Goal: Task Accomplishment & Management: Use online tool/utility

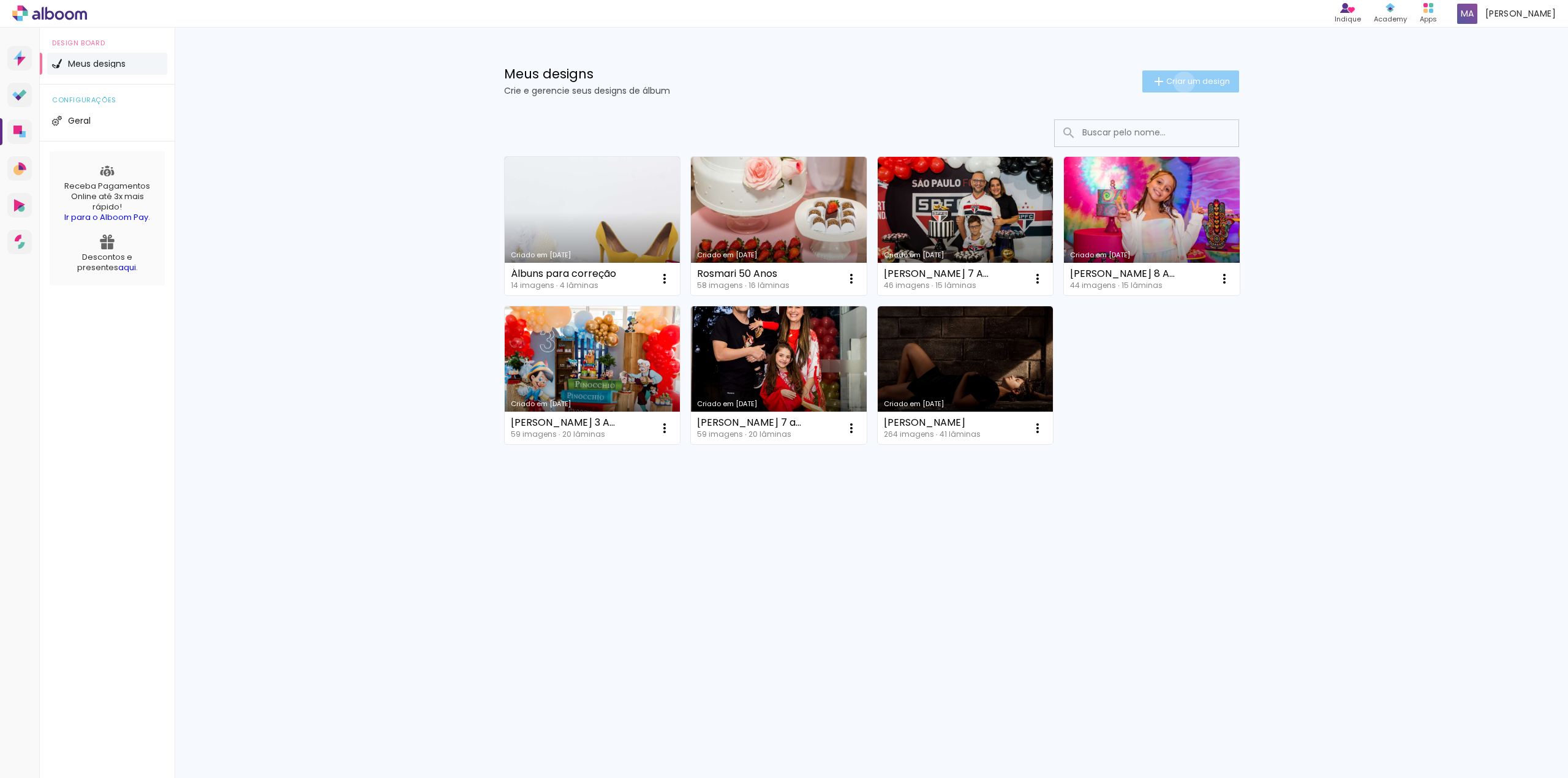
click at [1181, 82] on span "Criar um design" at bounding box center [1197, 81] width 64 height 8
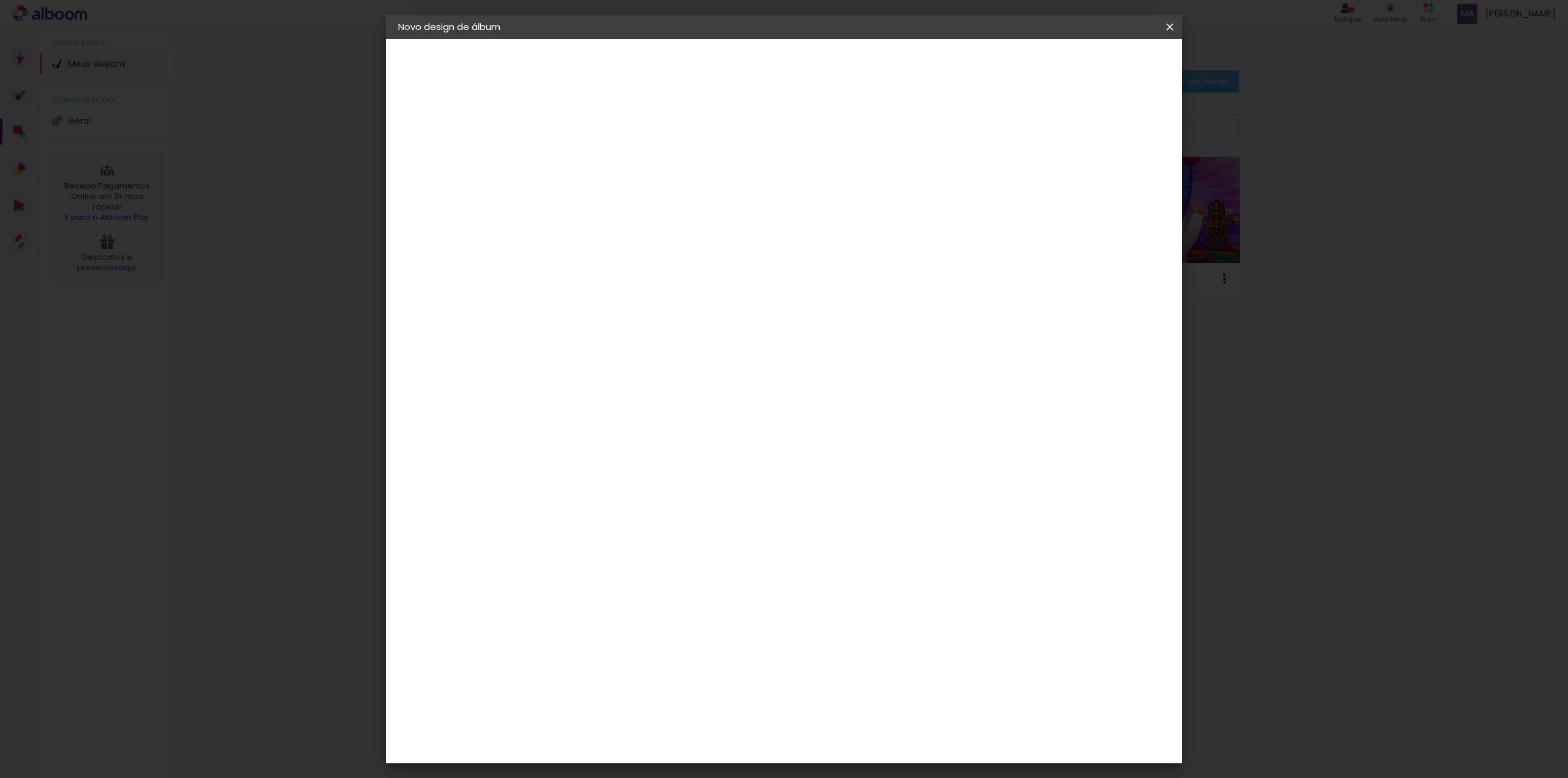
click at [598, 167] on input at bounding box center [598, 164] width 0 height 19
type input "Thiago Paes"
type paper-input "Thiago Paes"
click at [724, 56] on paper-button "Avançar" at bounding box center [694, 65] width 60 height 21
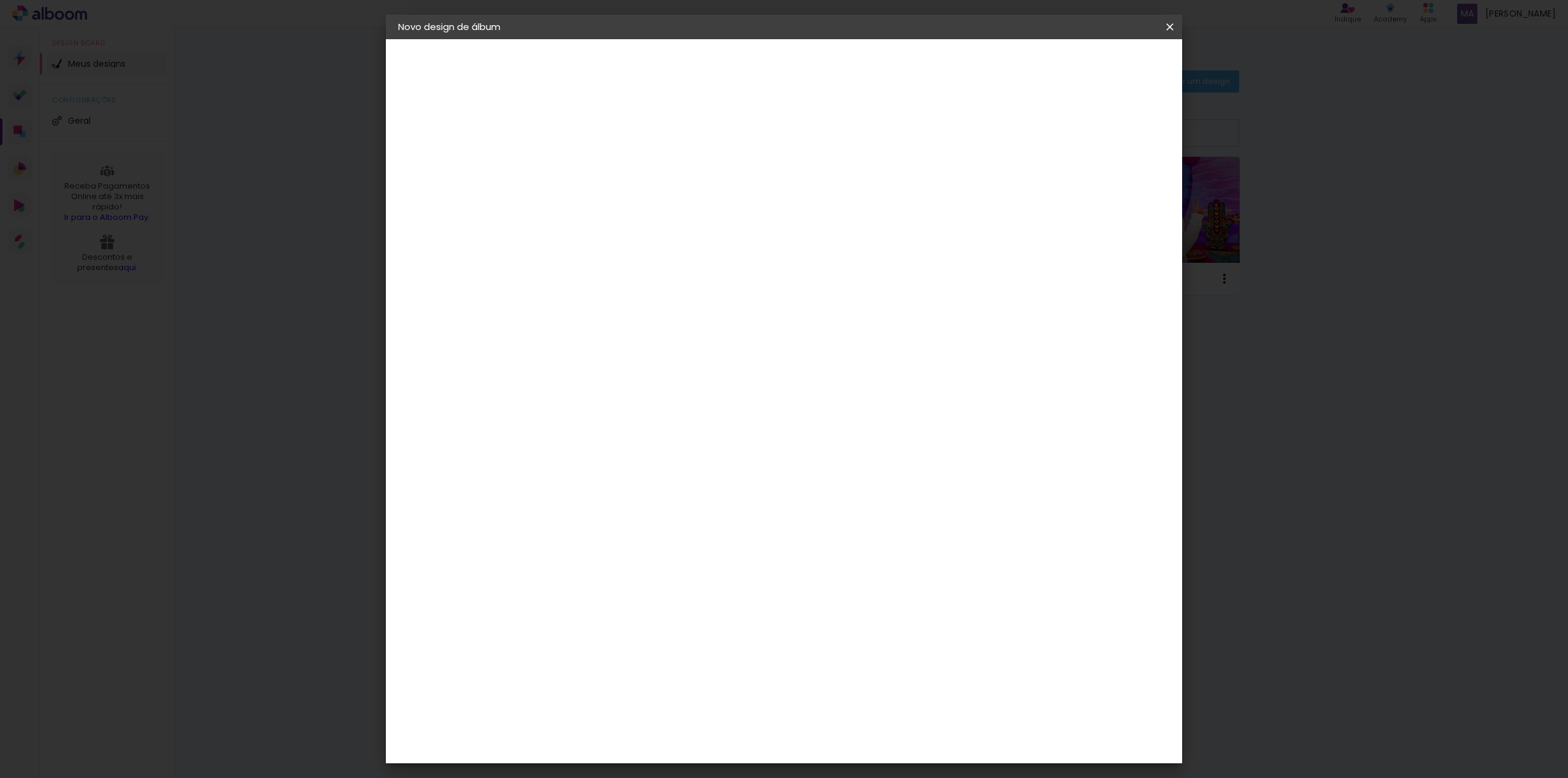
scroll to position [1470, 0]
click at [656, 716] on div "[PERSON_NAME]" at bounding box center [631, 721] width 82 height 10
click at [0, 0] on slot "Avançar" at bounding box center [0, 0] width 0 height 0
click at [665, 212] on paper-input-container "Linha" at bounding box center [629, 214] width 71 height 31
click at [812, 229] on paper-item "Slim Book" at bounding box center [863, 228] width 245 height 25
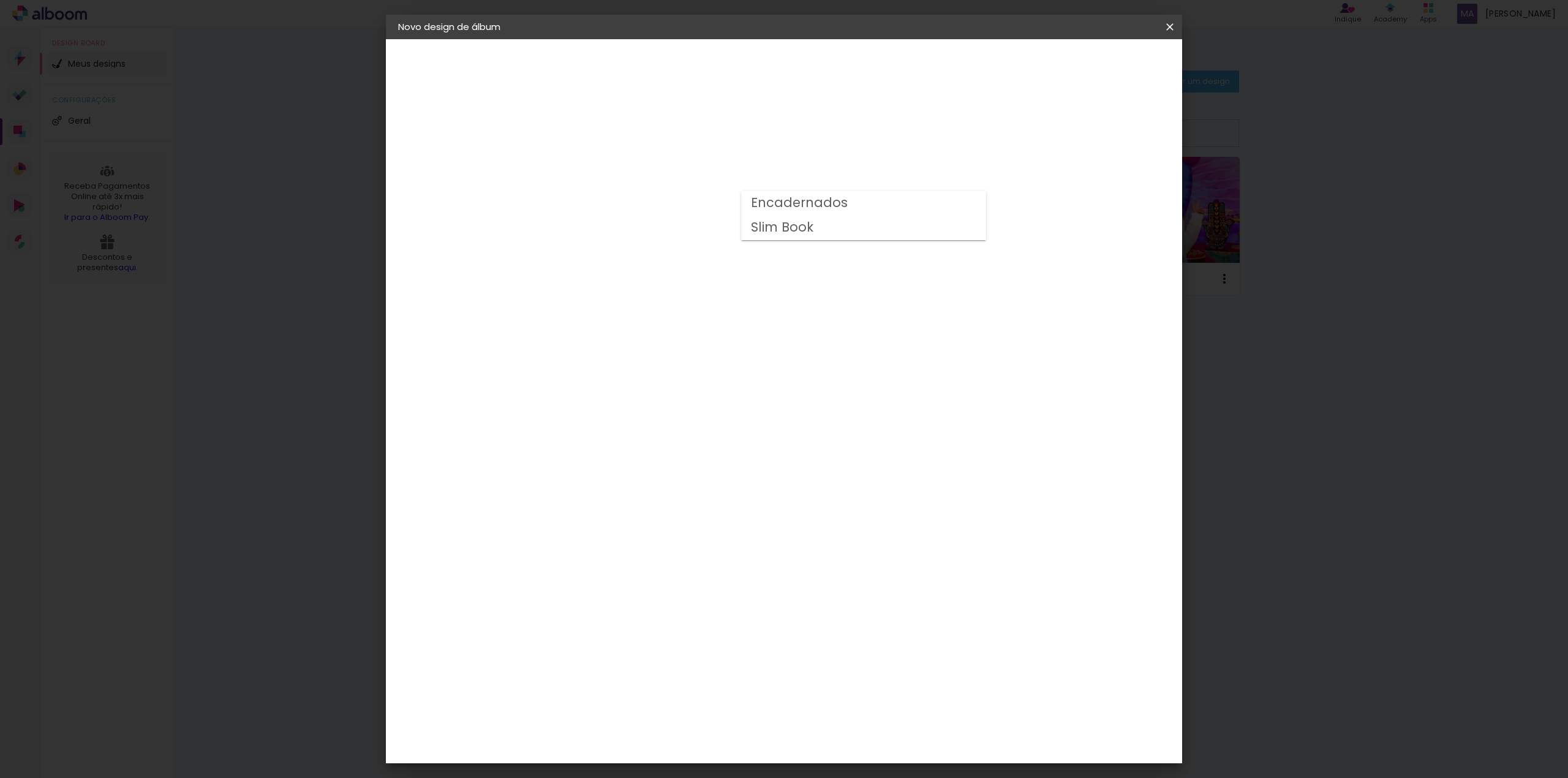
type input "Slim Book"
click at [681, 310] on span "20 x 60" at bounding box center [652, 321] width 57 height 25
click at [0, 0] on slot "Avançar" at bounding box center [0, 0] width 0 height 0
click at [1090, 69] on span "Iniciar design" at bounding box center [1063, 65] width 56 height 9
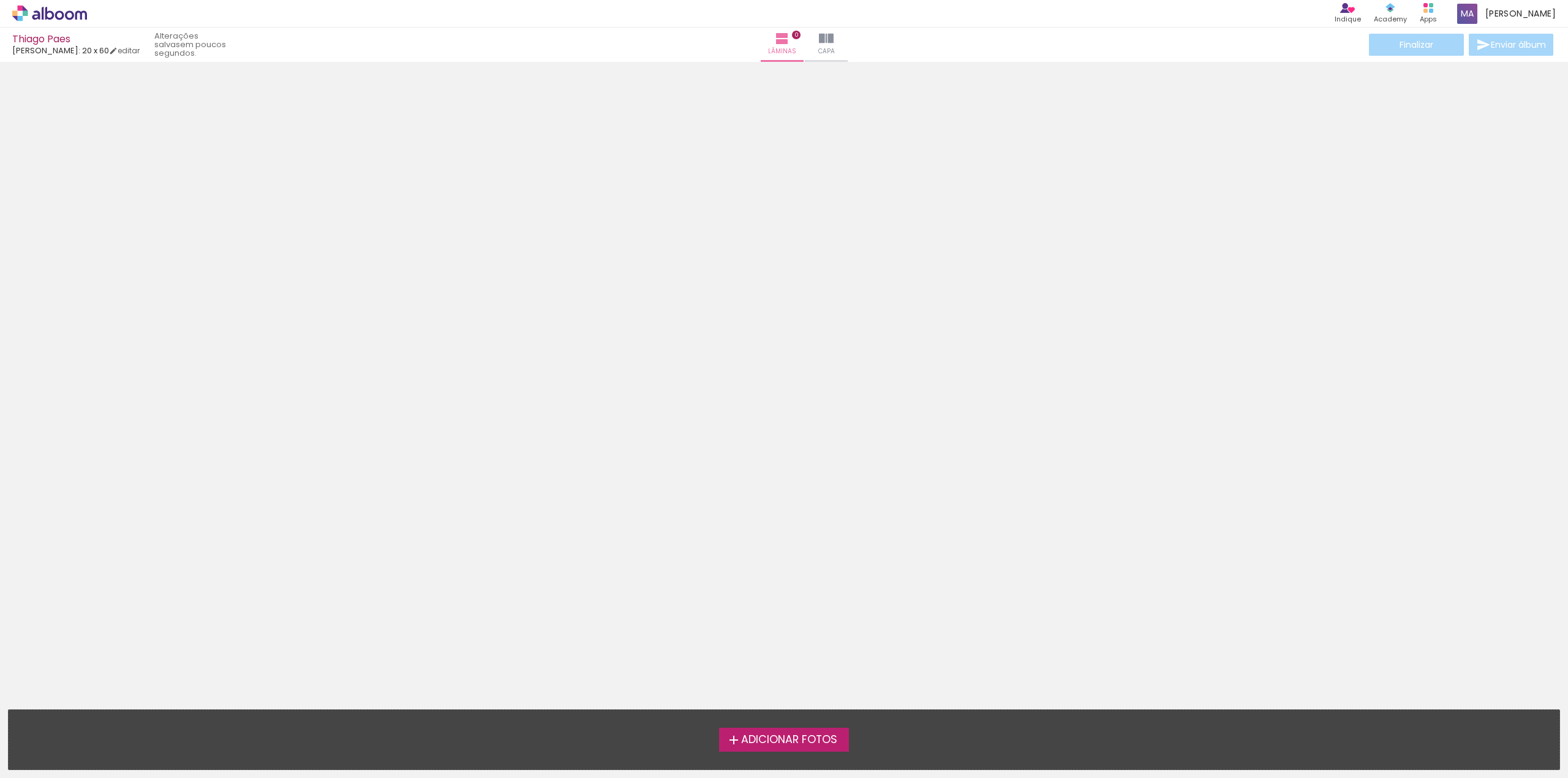
click at [814, 734] on span "Adicionar Fotos" at bounding box center [789, 739] width 96 height 11
click at [0, 0] on input "file" at bounding box center [0, 0] width 0 height 0
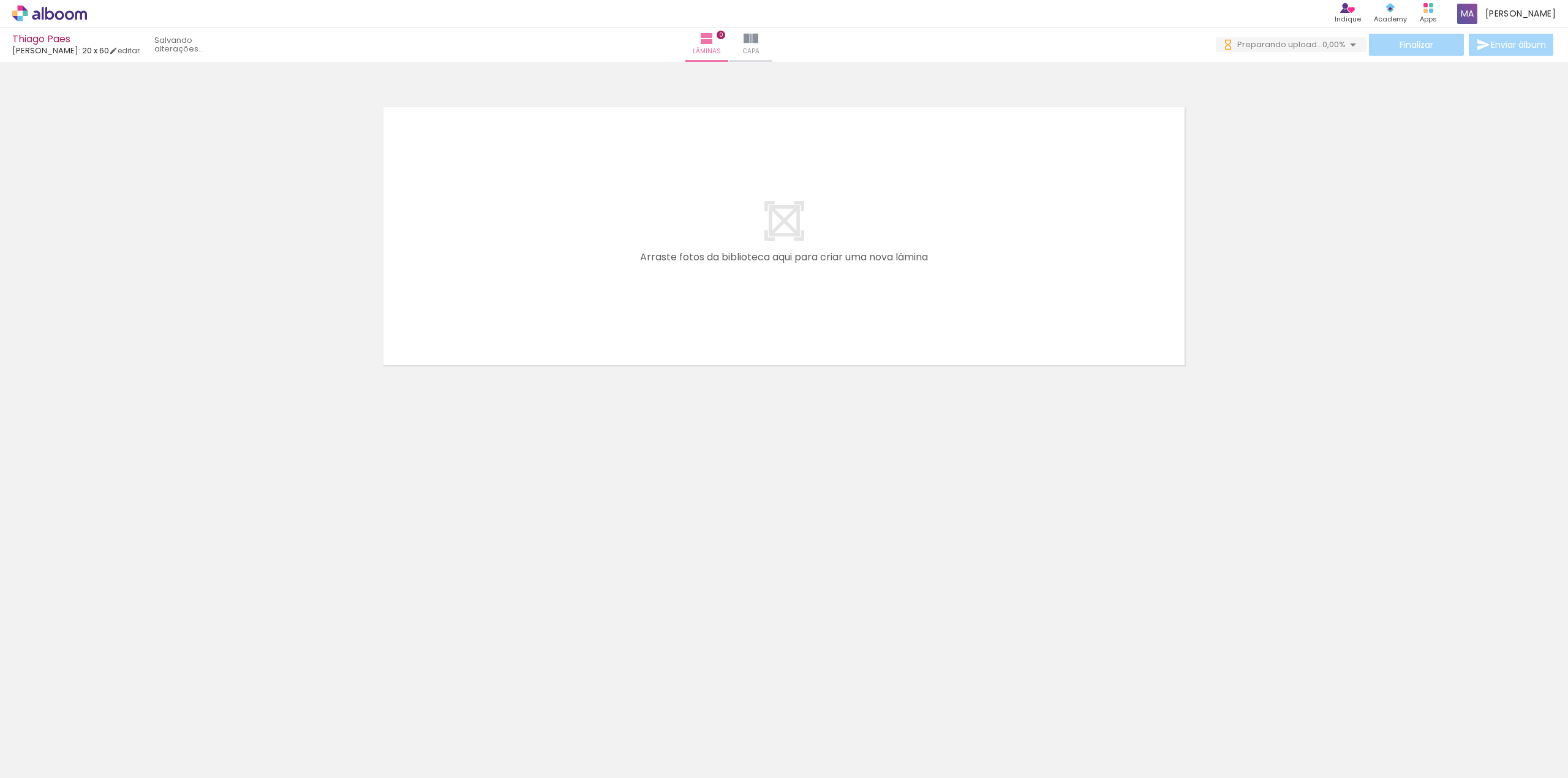
click at [64, 762] on paper-button "Adicionar Fotos" at bounding box center [37, 761] width 59 height 20
click at [0, 0] on input "file" at bounding box center [0, 0] width 0 height 0
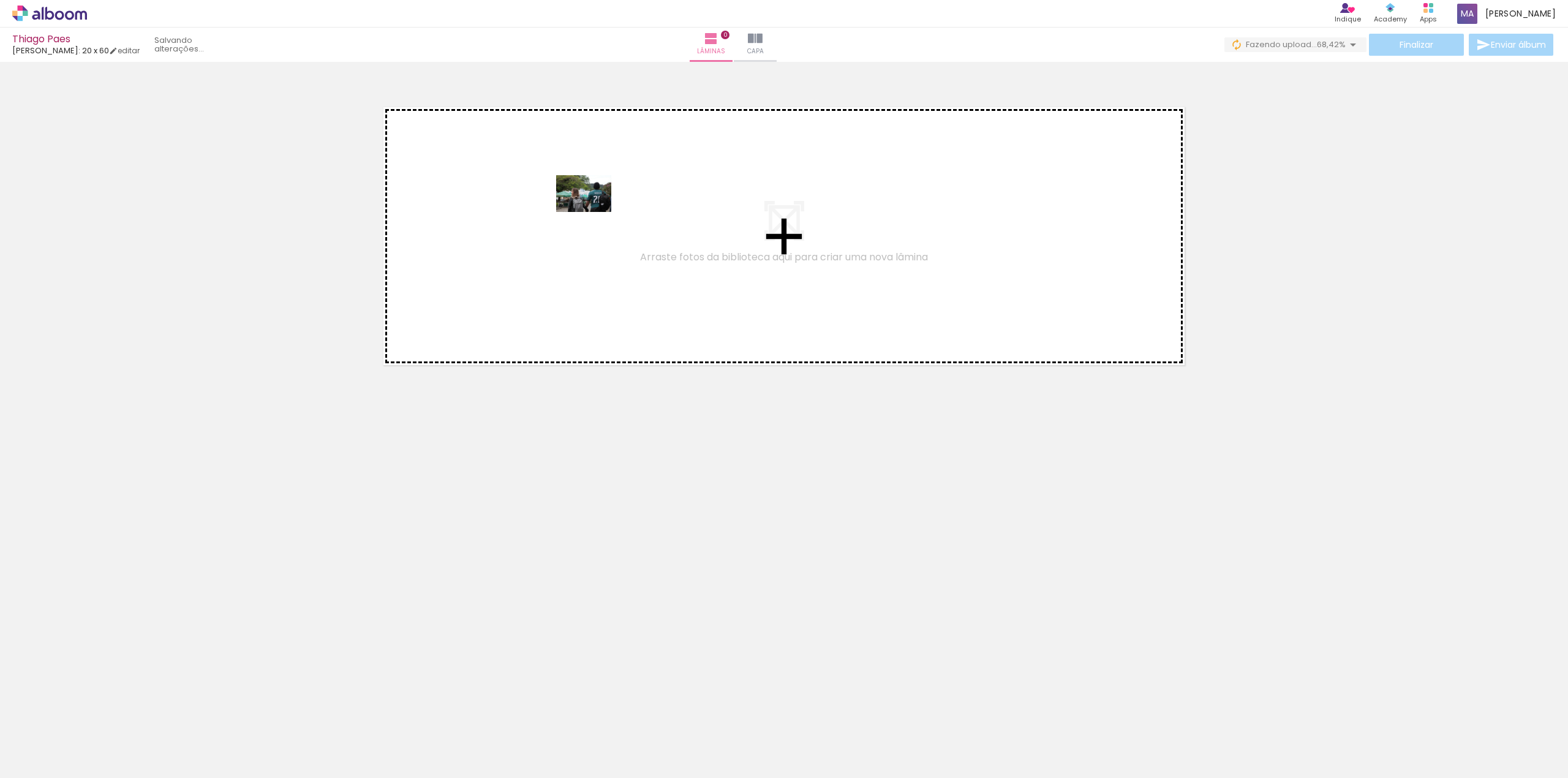
drag, startPoint x: 186, startPoint y: 743, endPoint x: 593, endPoint y: 212, distance: 669.0
click at [593, 212] on quentale-workspace at bounding box center [784, 389] width 1568 height 778
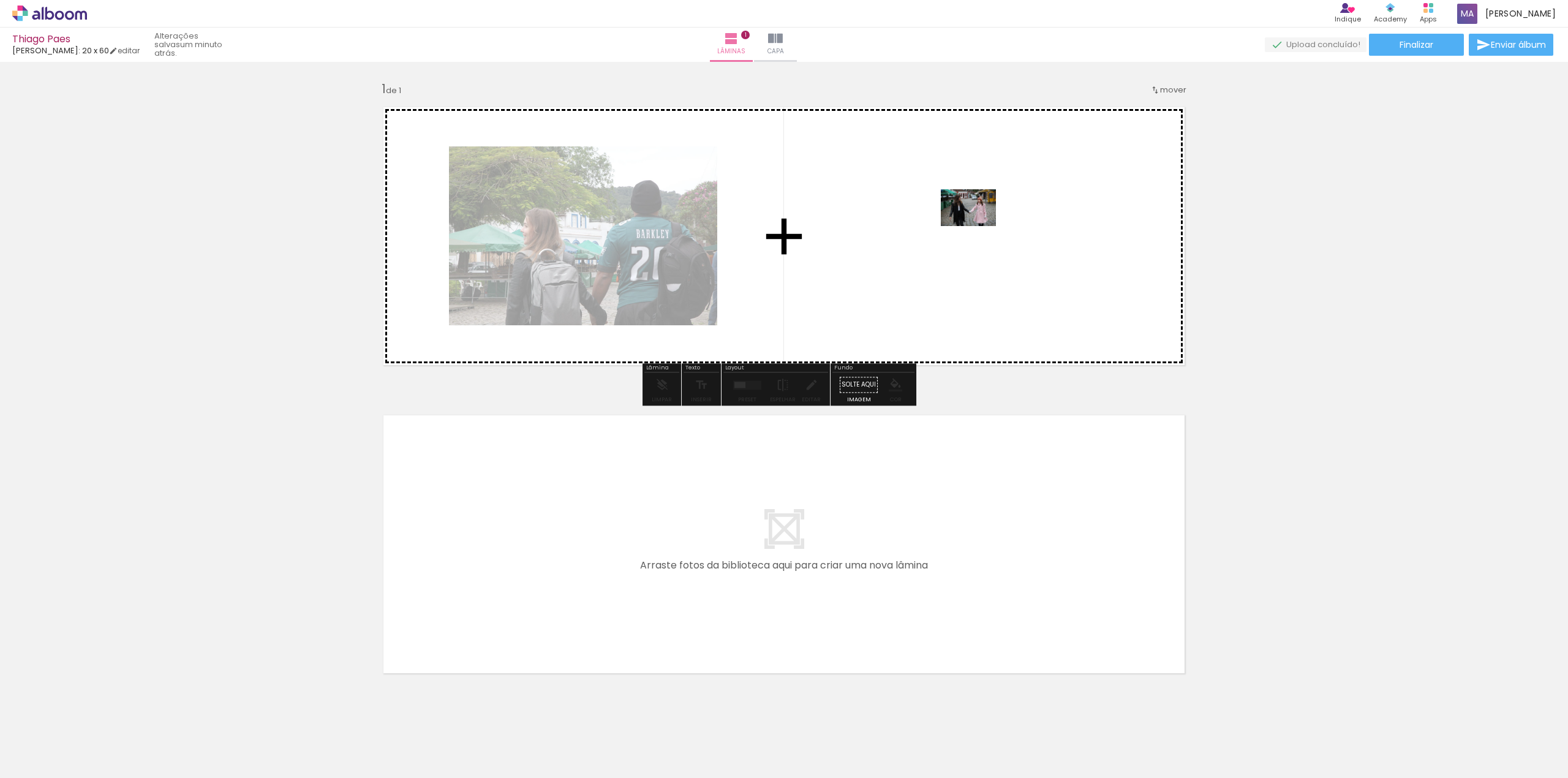
drag, startPoint x: 265, startPoint y: 752, endPoint x: 978, endPoint y: 226, distance: 886.0
click at [978, 226] on quentale-workspace at bounding box center [784, 389] width 1568 height 778
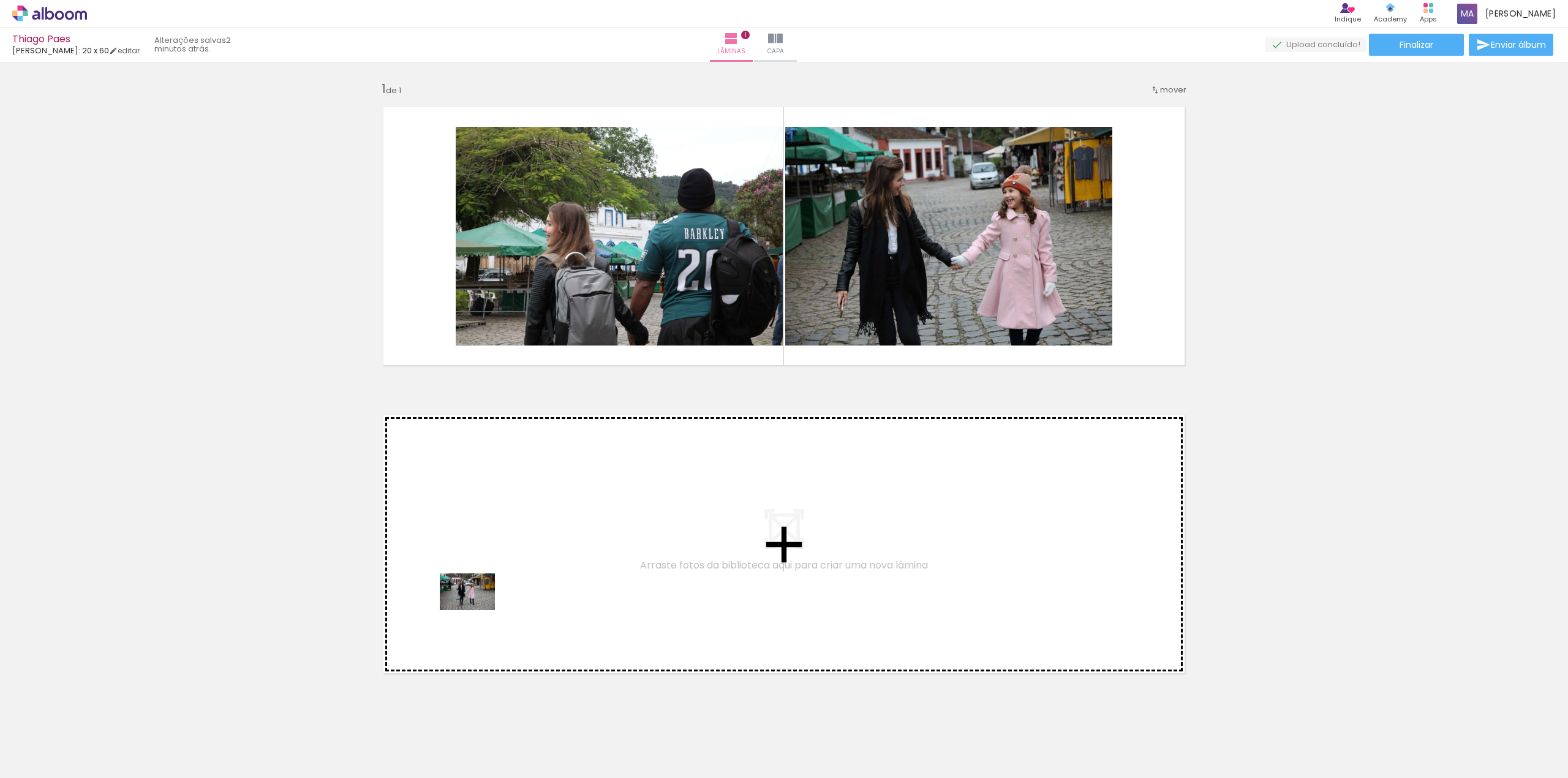
drag, startPoint x: 329, startPoint y: 741, endPoint x: 476, endPoint y: 610, distance: 196.9
click at [476, 610] on quentale-workspace at bounding box center [784, 389] width 1568 height 778
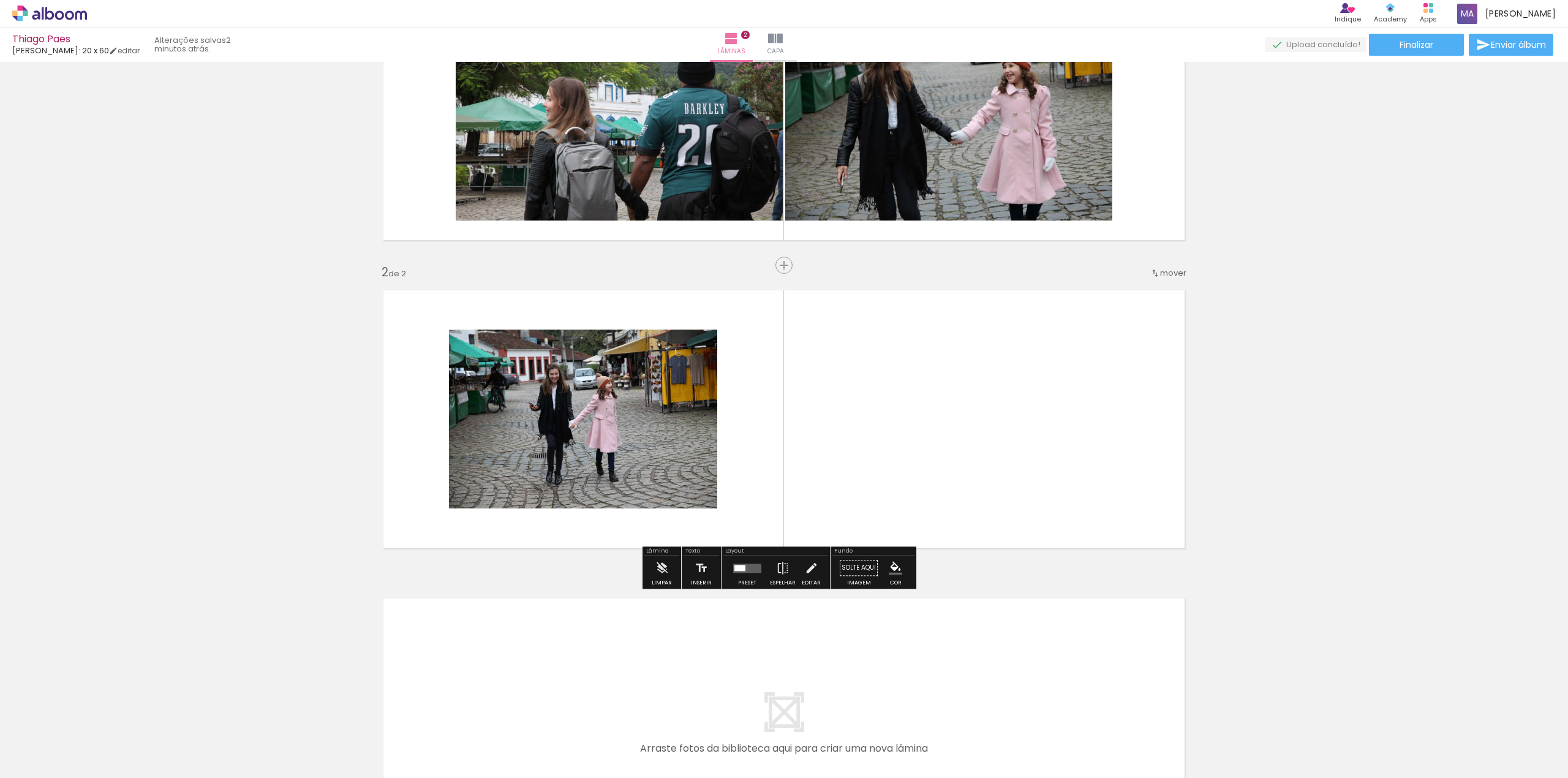
scroll to position [162, 0]
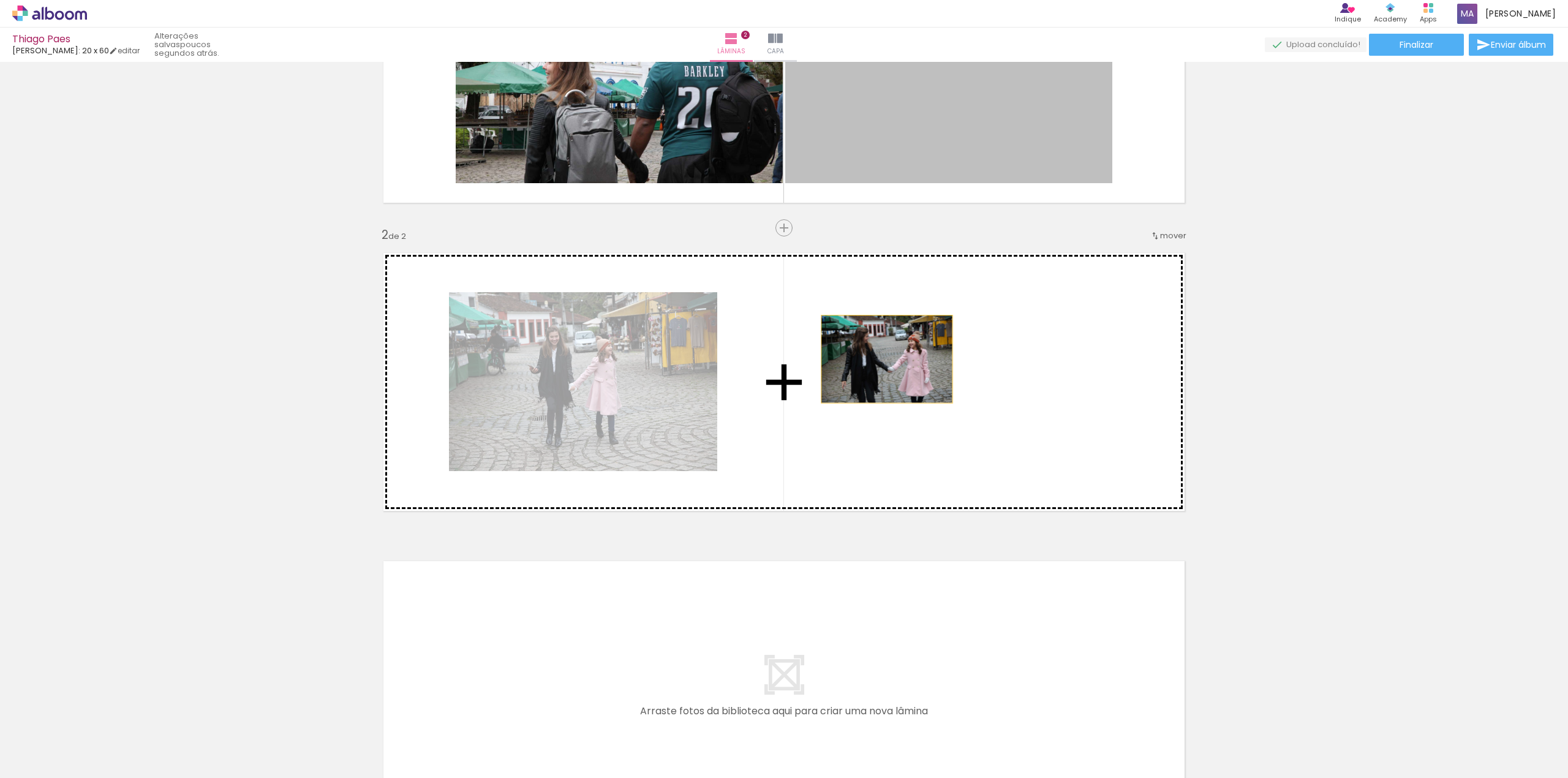
drag, startPoint x: 883, startPoint y: 104, endPoint x: 881, endPoint y: 359, distance: 255.0
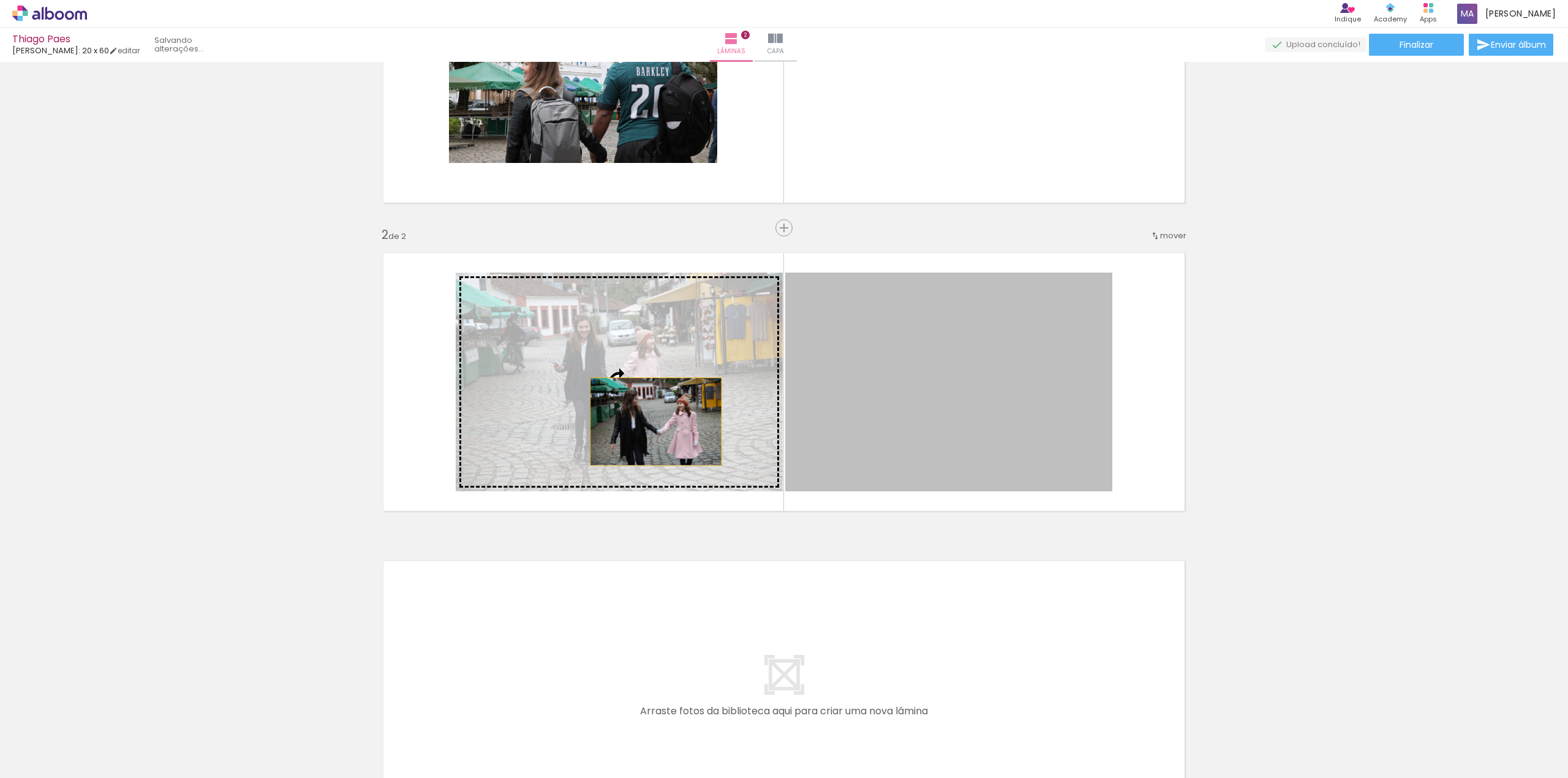
drag, startPoint x: 902, startPoint y: 385, endPoint x: 650, endPoint y: 421, distance: 254.6
click at [0, 0] on slot at bounding box center [0, 0] width 0 height 0
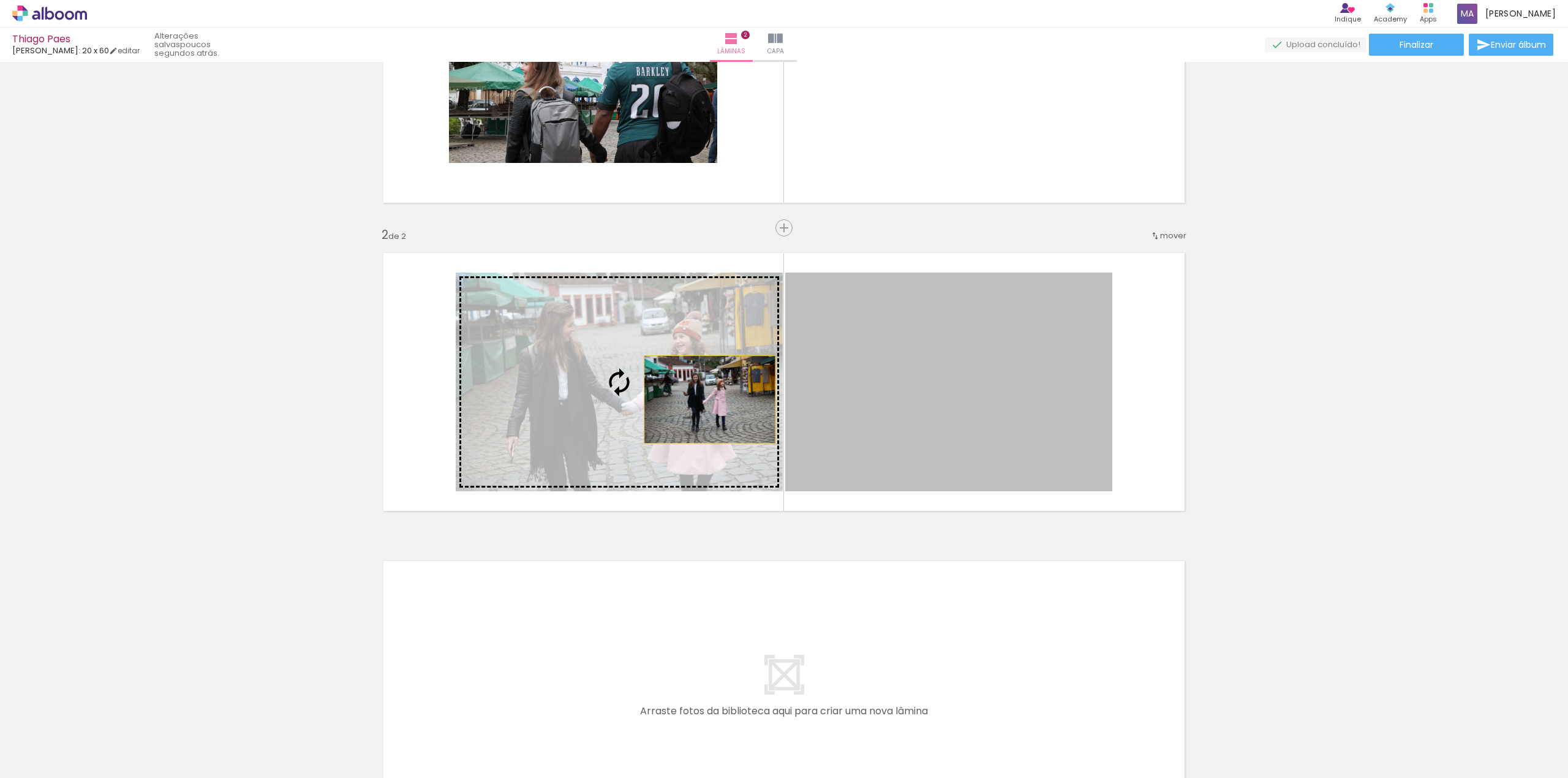
drag, startPoint x: 859, startPoint y: 385, endPoint x: 704, endPoint y: 399, distance: 155.6
click at [0, 0] on slot at bounding box center [0, 0] width 0 height 0
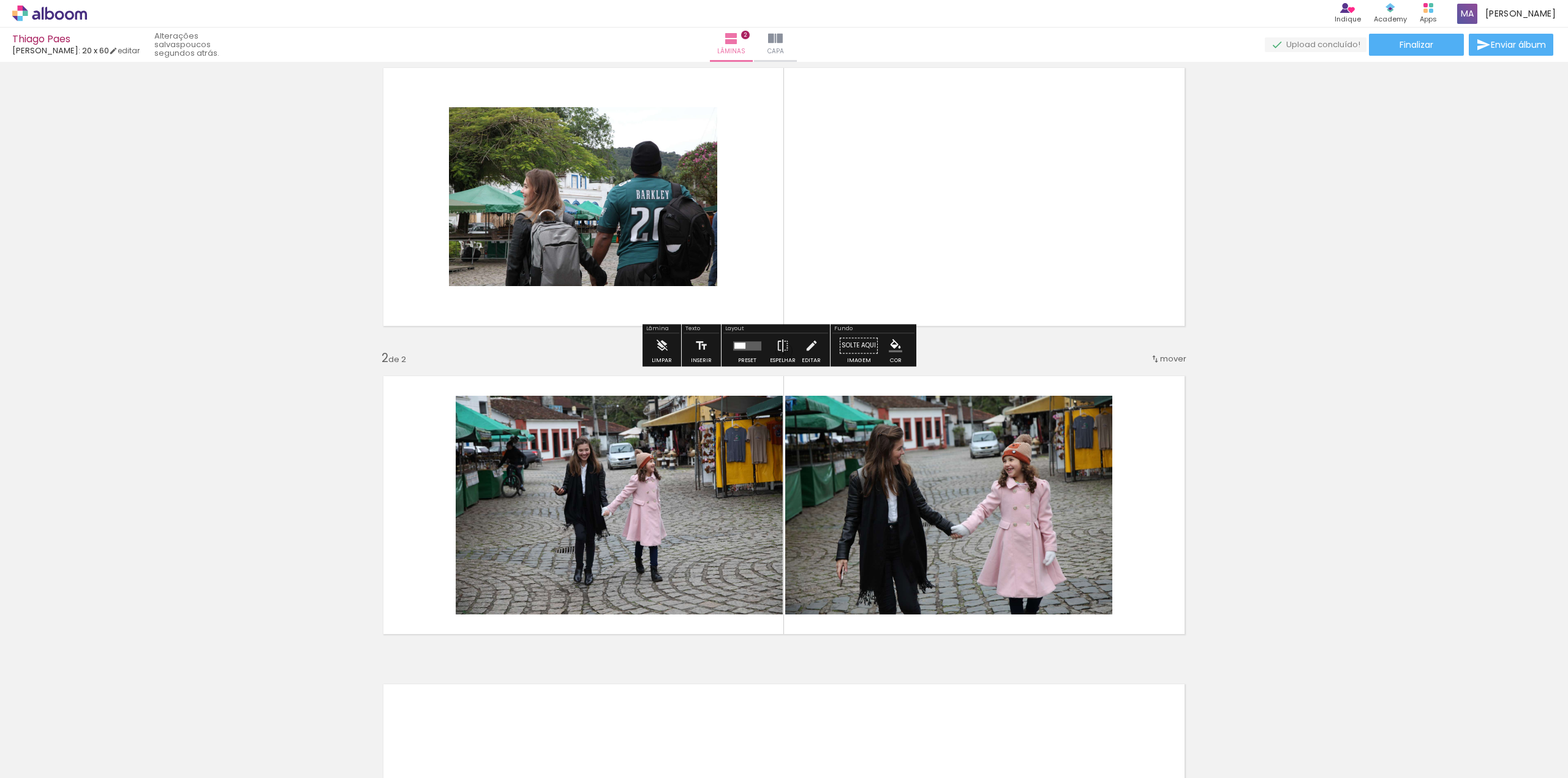
scroll to position [0, 0]
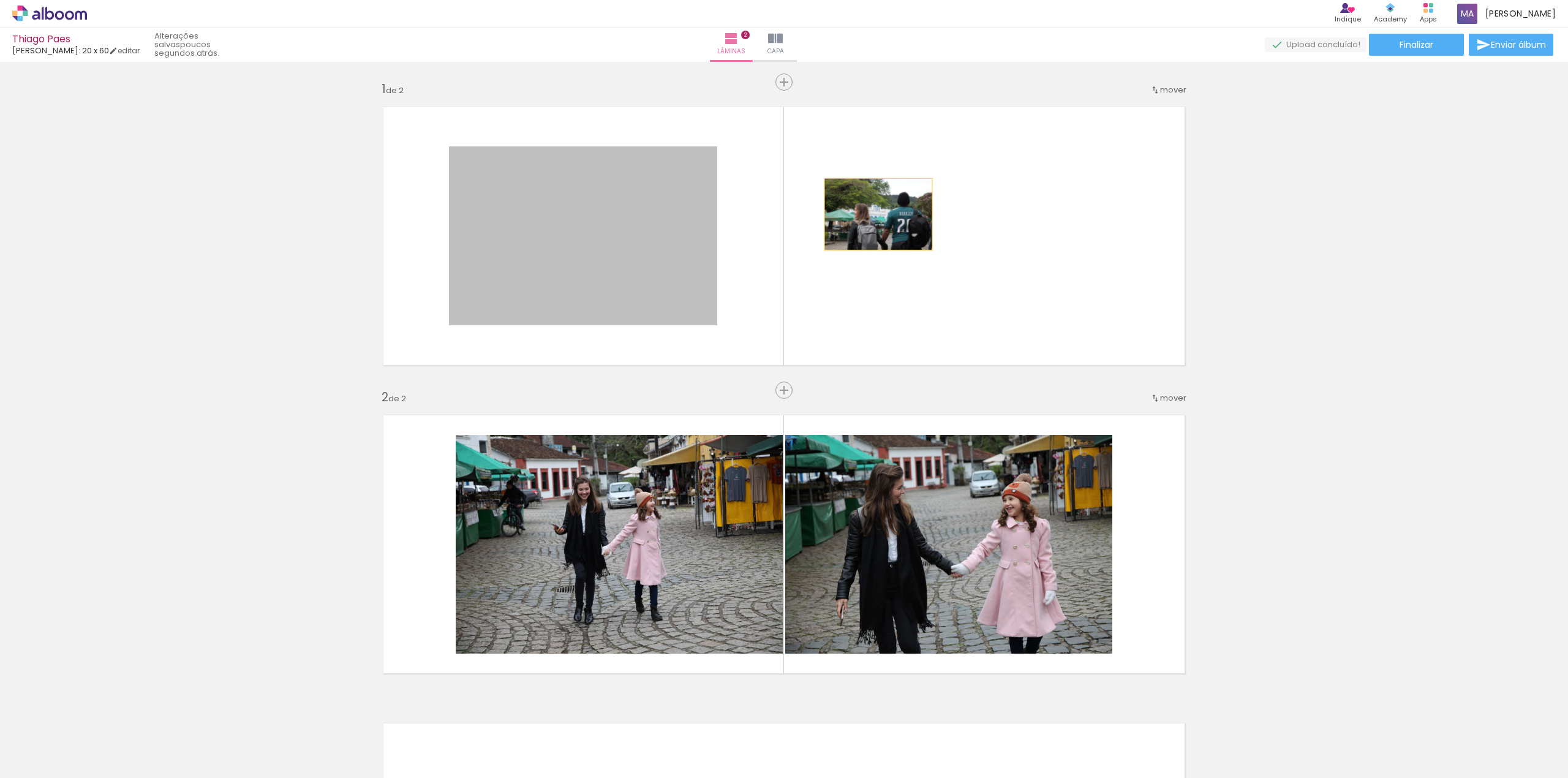
drag, startPoint x: 613, startPoint y: 256, endPoint x: 873, endPoint y: 214, distance: 263.4
click at [873, 214] on quentale-layouter at bounding box center [784, 236] width 821 height 278
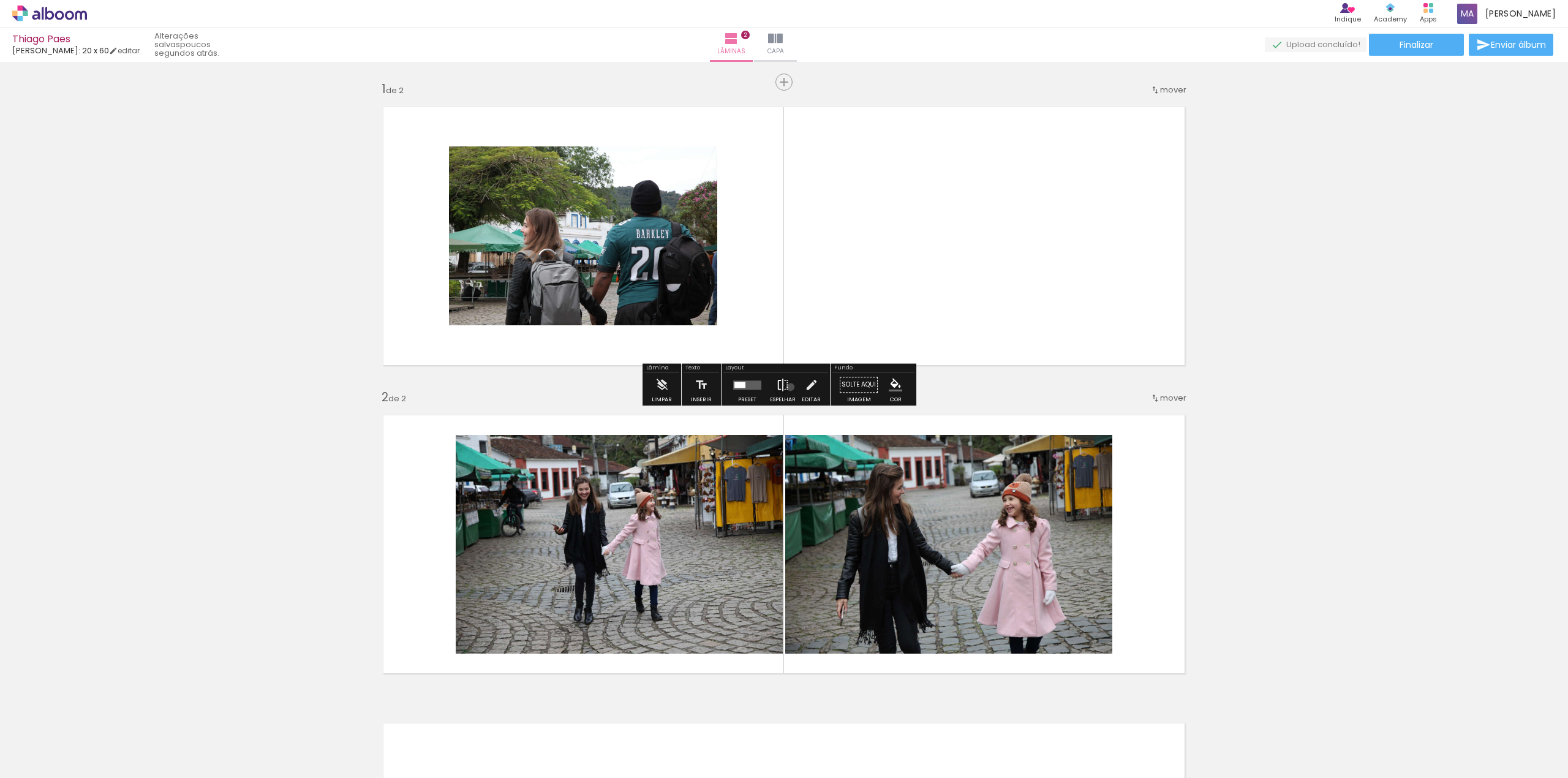
click at [788, 388] on paper-button "Espelhar" at bounding box center [783, 388] width 32 height 31
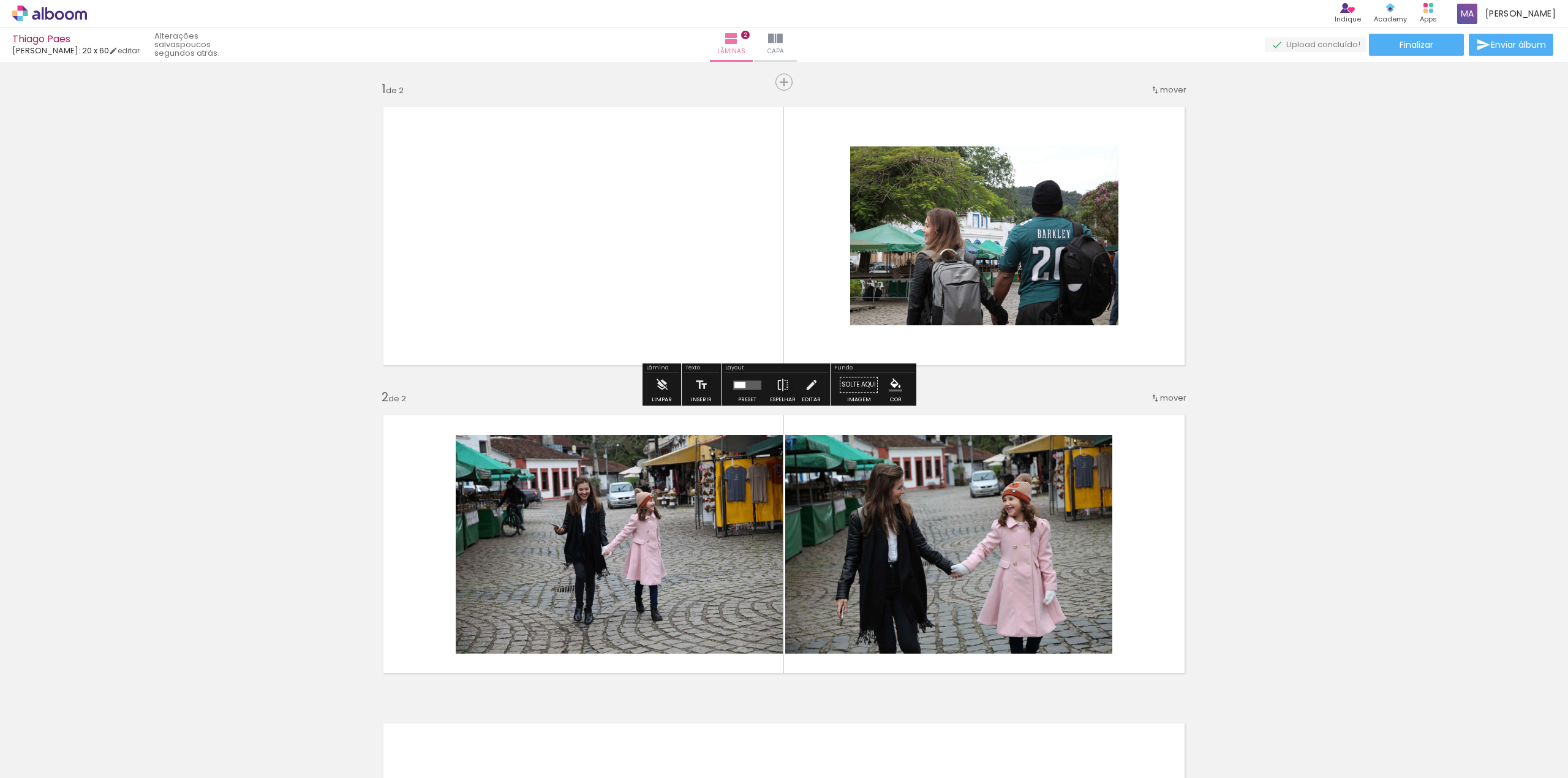
click at [750, 390] on div at bounding box center [747, 385] width 33 height 25
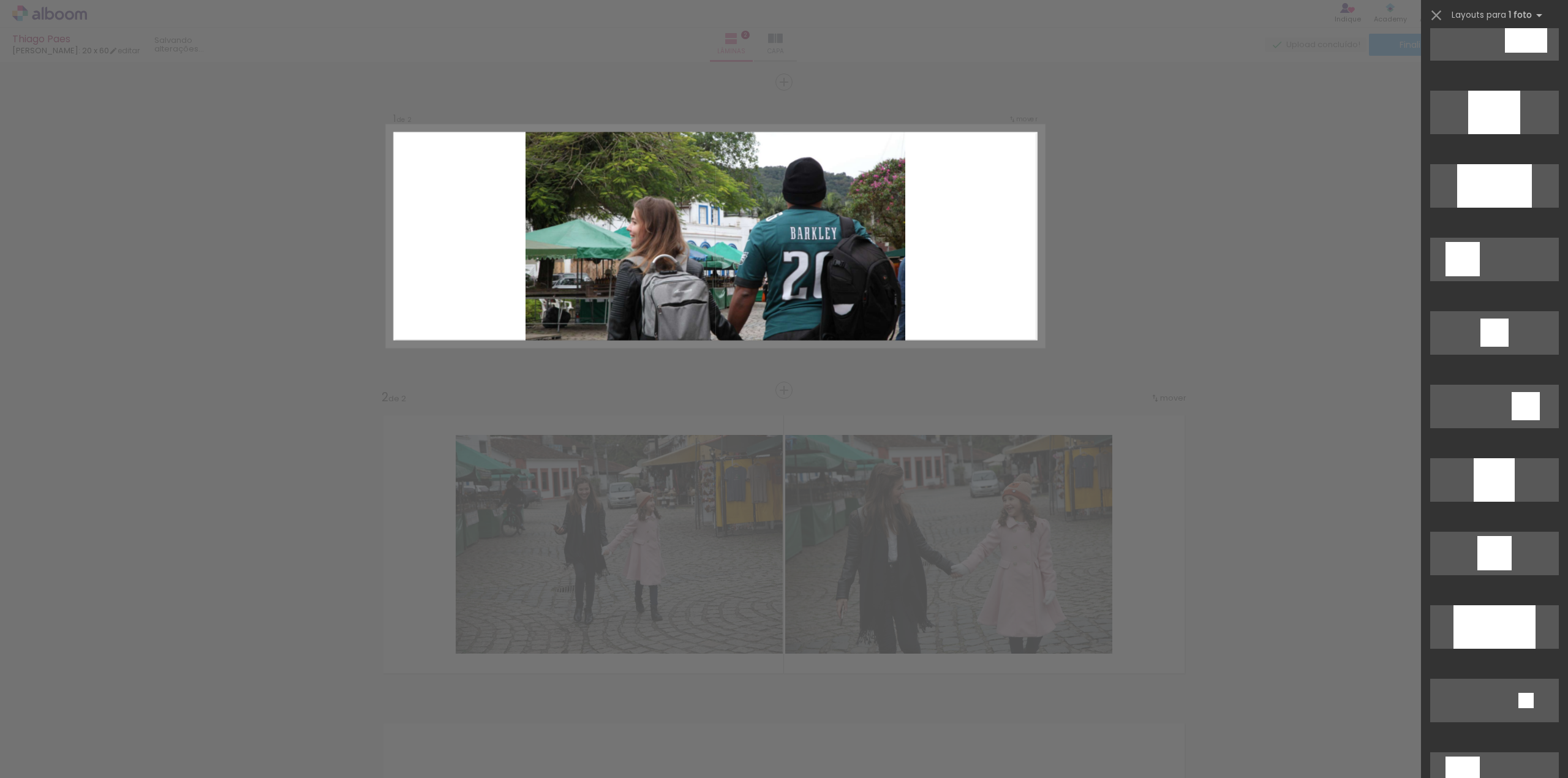
scroll to position [653, 0]
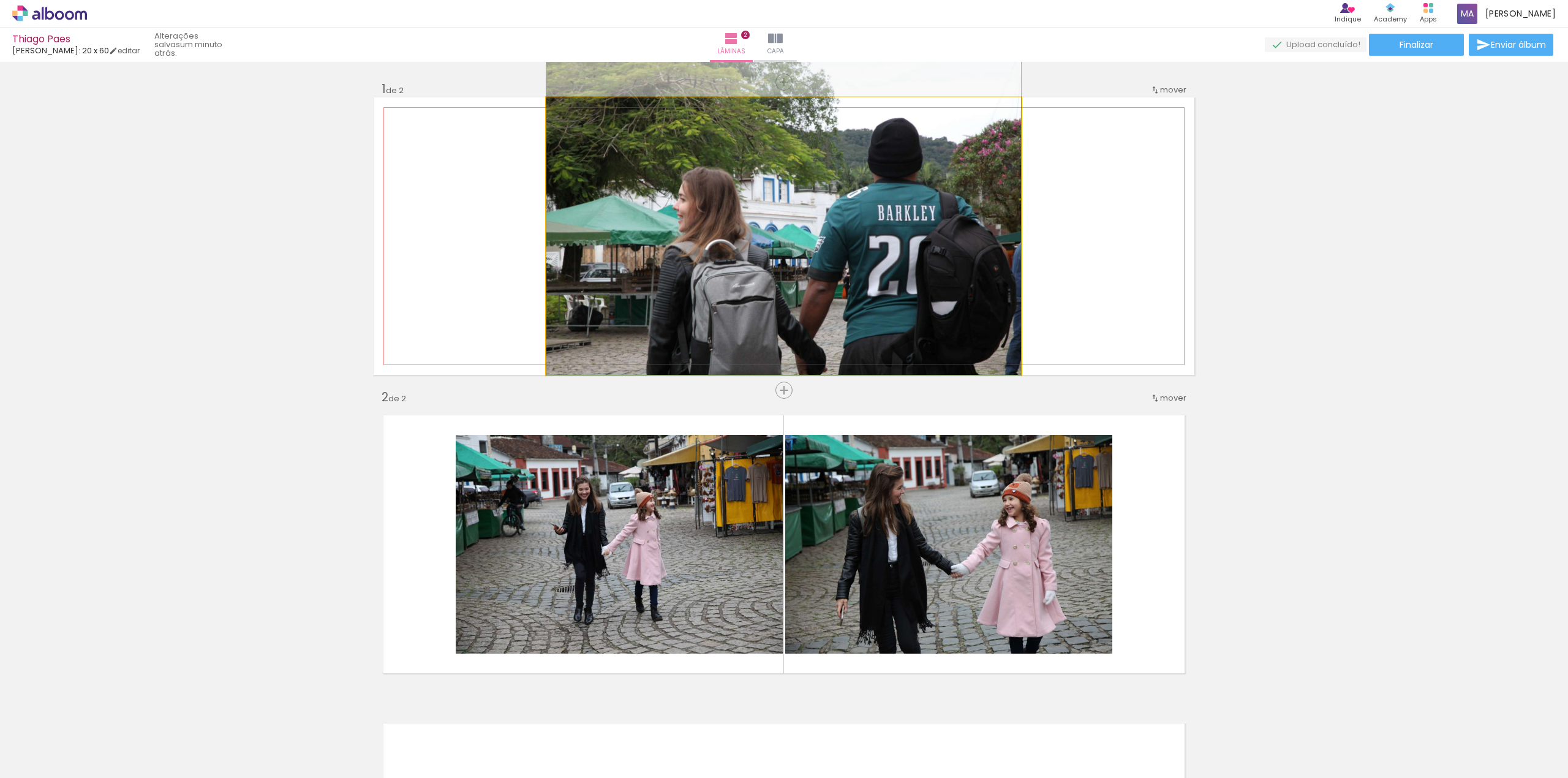
drag, startPoint x: 826, startPoint y: 265, endPoint x: 826, endPoint y: 233, distance: 32.0
drag, startPoint x: 800, startPoint y: 226, endPoint x: 860, endPoint y: 221, distance: 60.2
drag, startPoint x: 799, startPoint y: 219, endPoint x: 892, endPoint y: 218, distance: 93.0
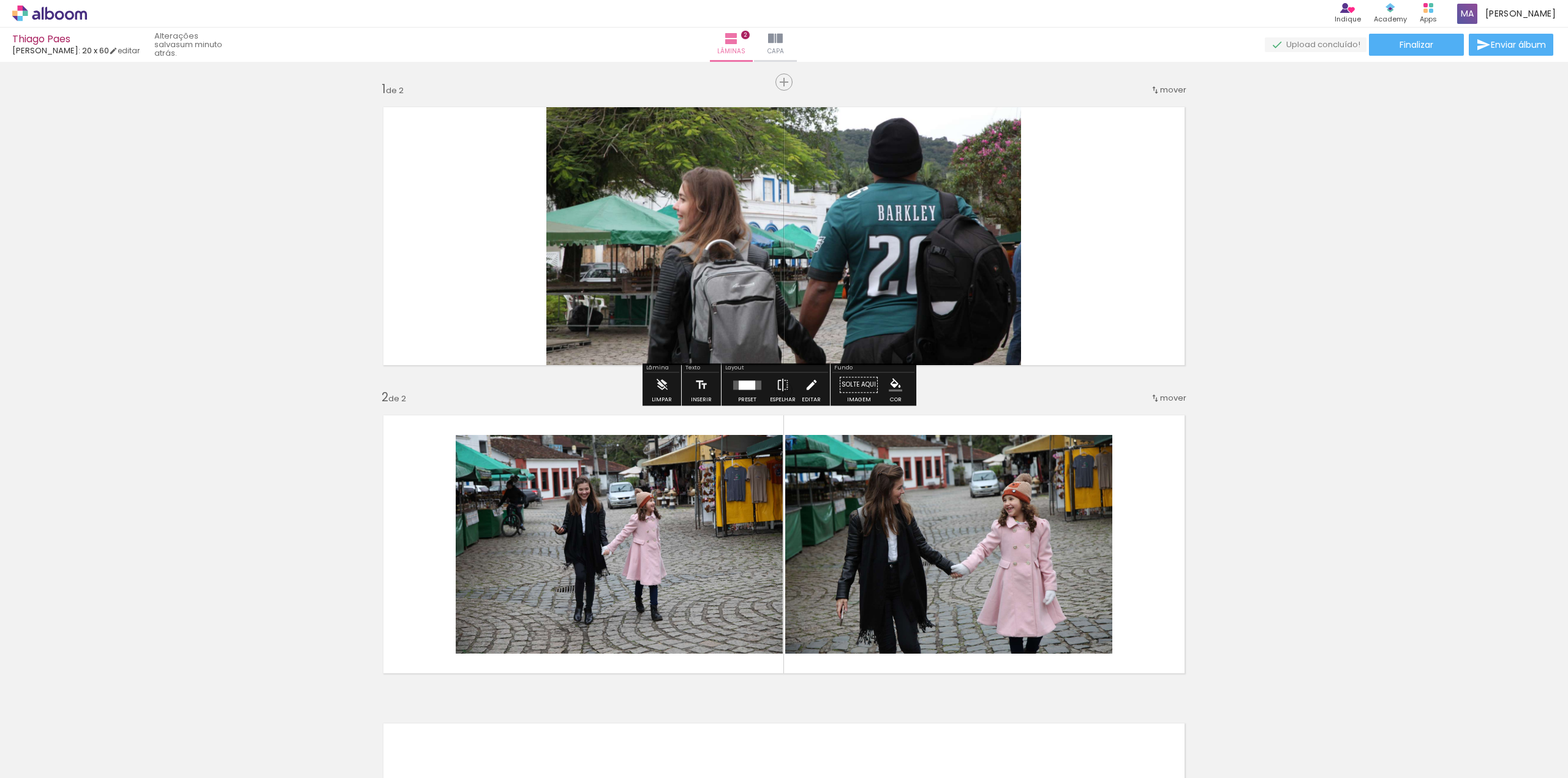
click at [805, 386] on iron-icon at bounding box center [811, 385] width 13 height 25
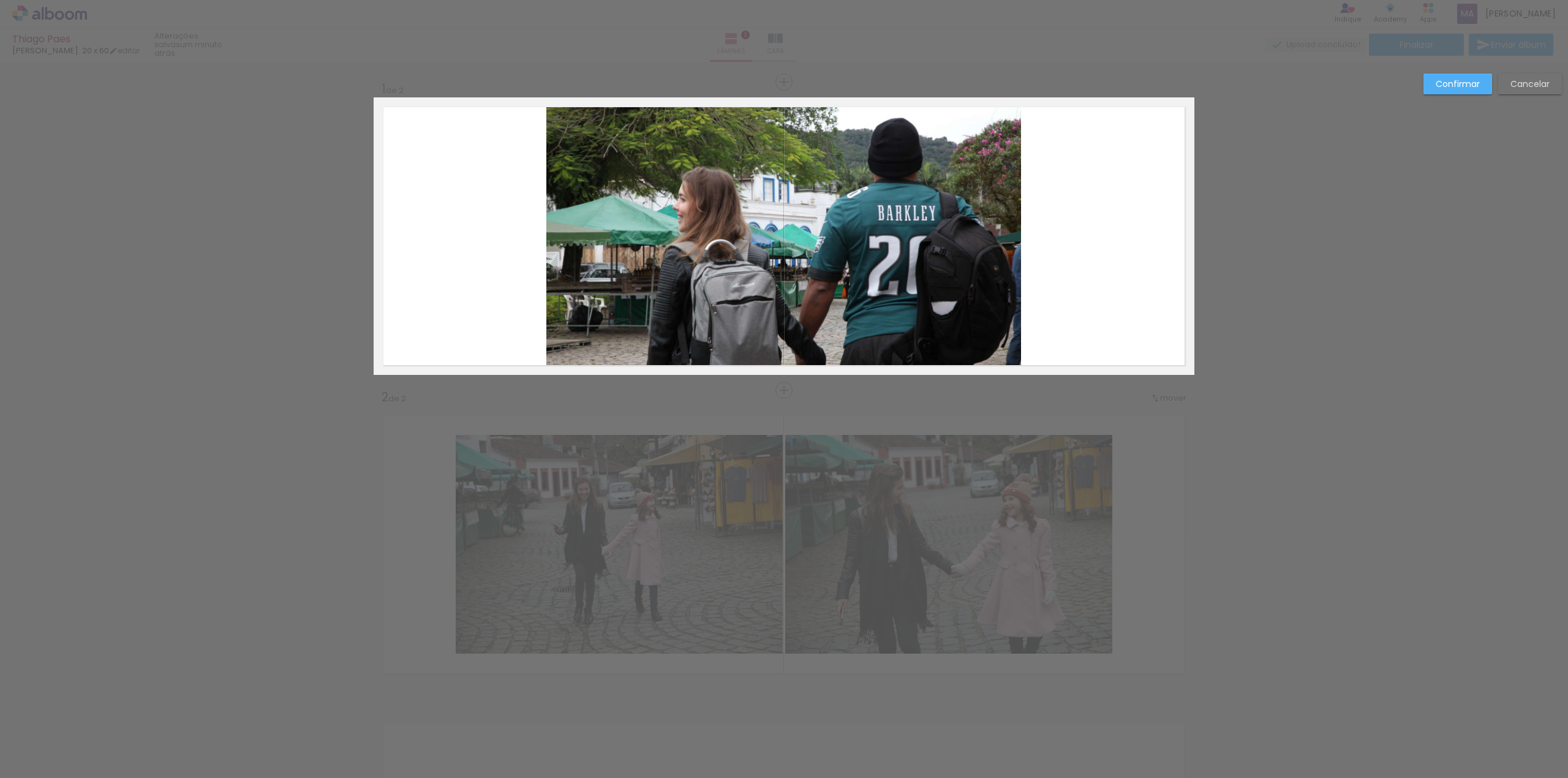
click at [743, 246] on quentale-photo at bounding box center [783, 236] width 474 height 278
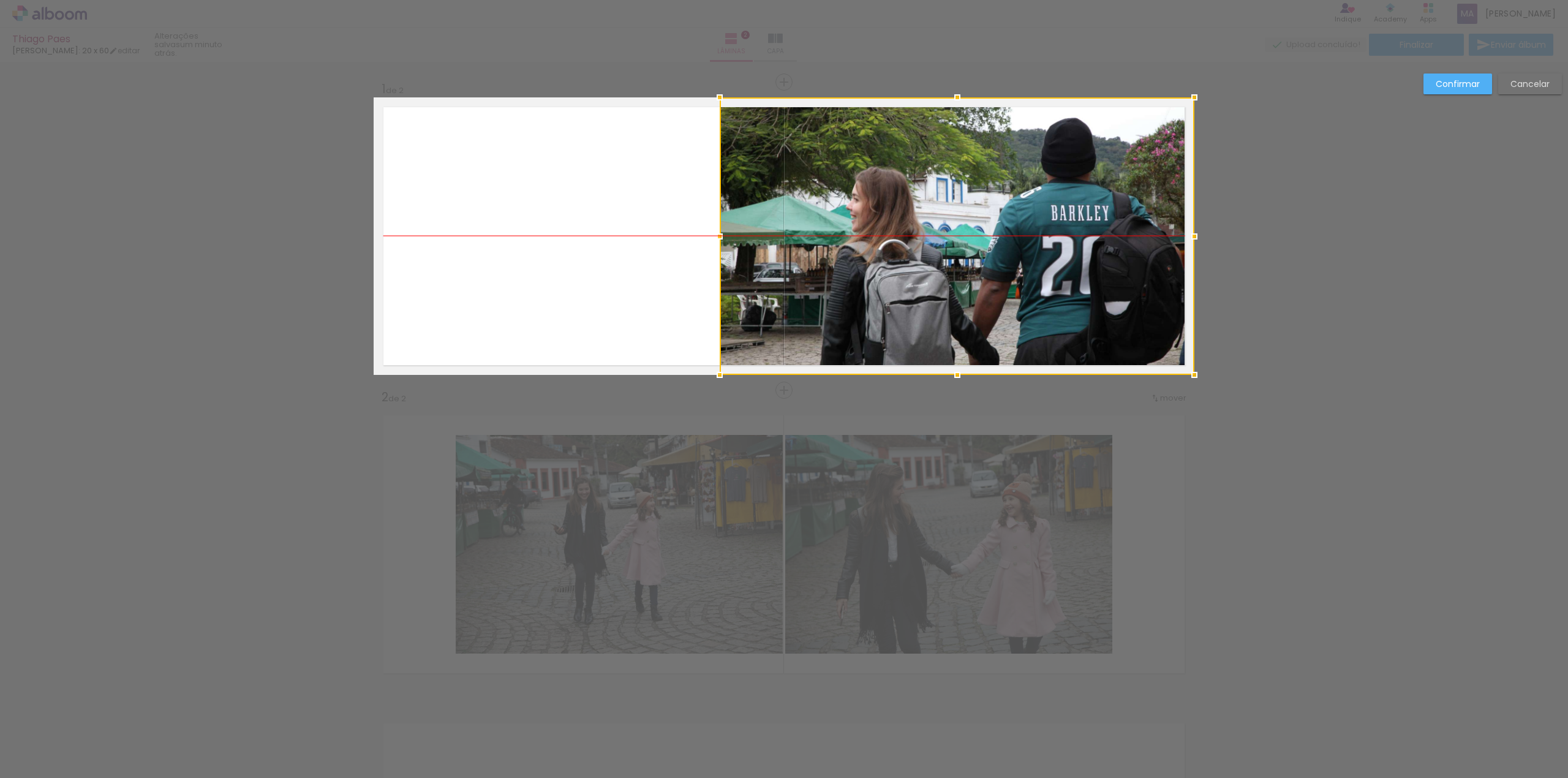
drag, startPoint x: 810, startPoint y: 239, endPoint x: 986, endPoint y: 239, distance: 176.0
click at [986, 239] on div at bounding box center [956, 236] width 474 height 278
click at [1429, 78] on paper-button "Confirmar" at bounding box center [1457, 84] width 69 height 21
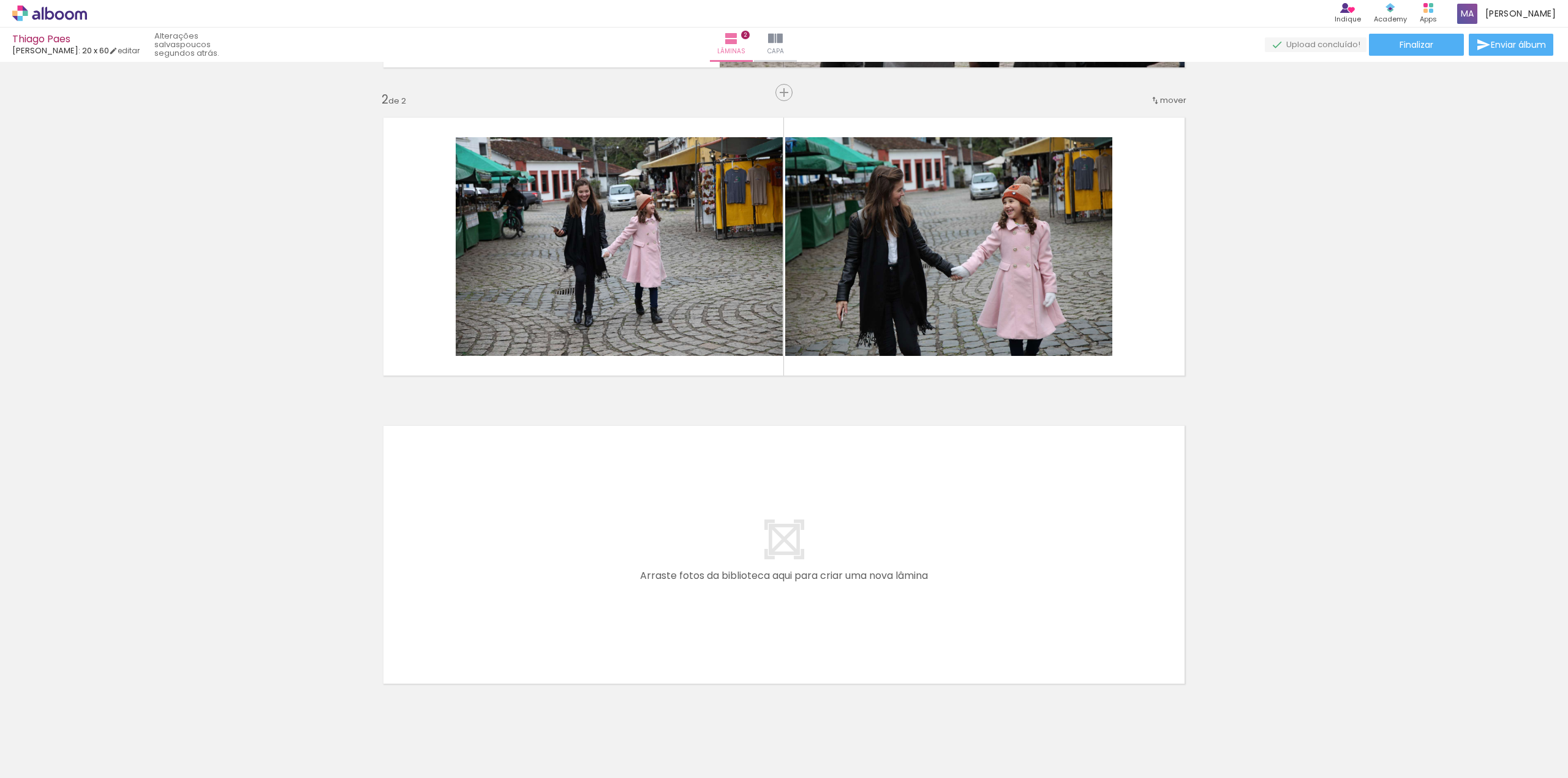
scroll to position [327, 0]
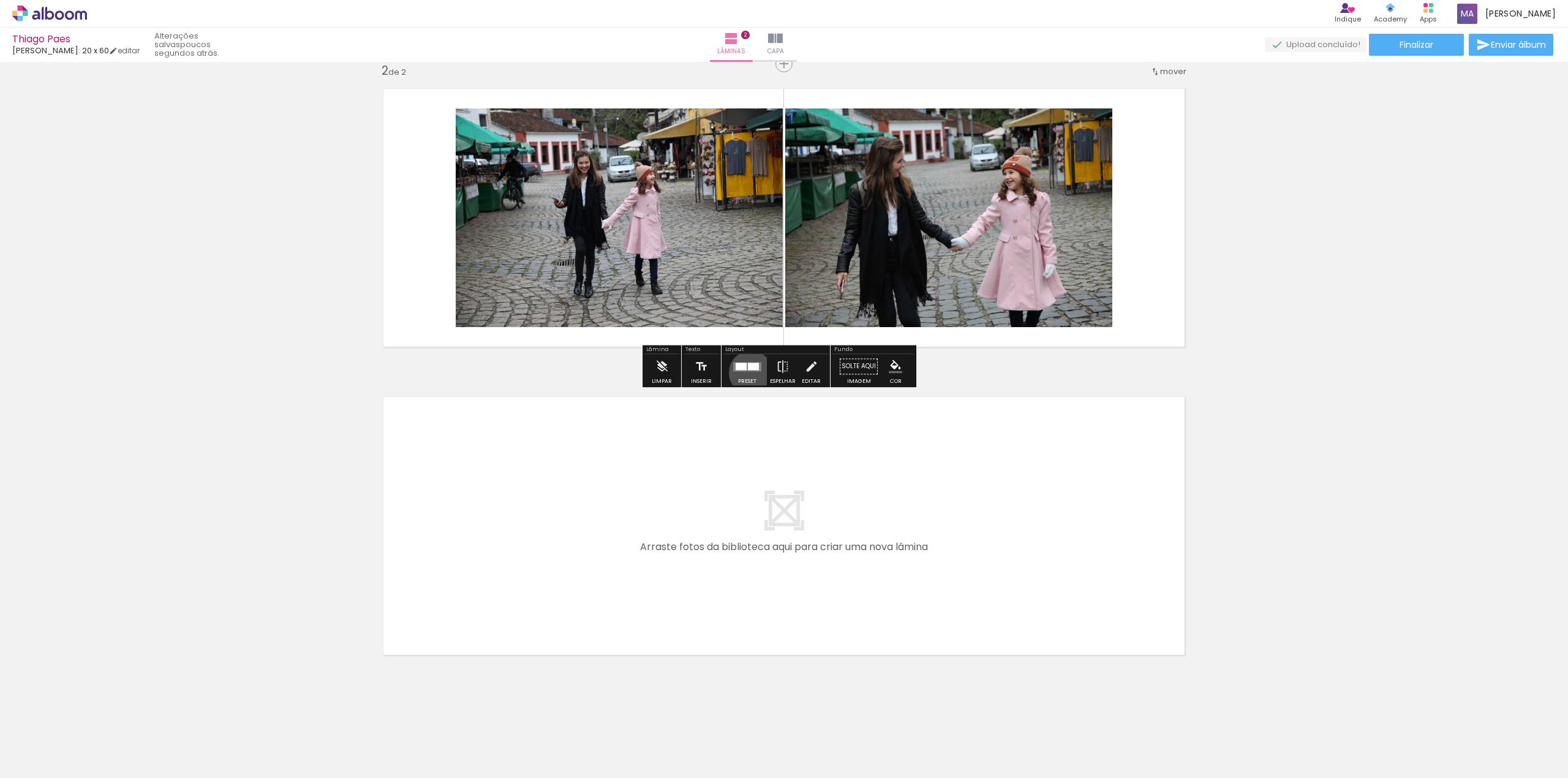
click at [748, 373] on div at bounding box center [747, 366] width 33 height 25
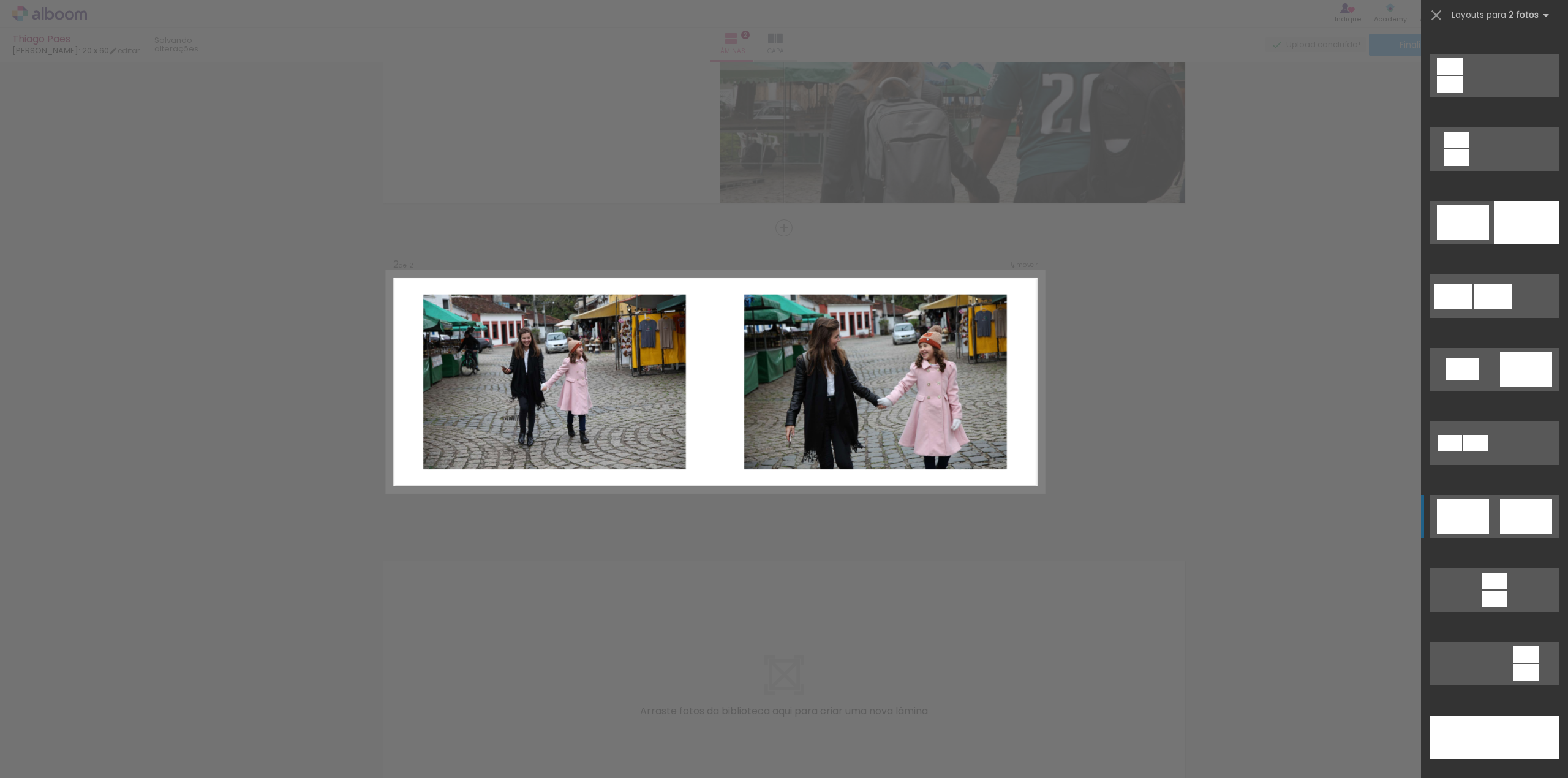
scroll to position [82, 0]
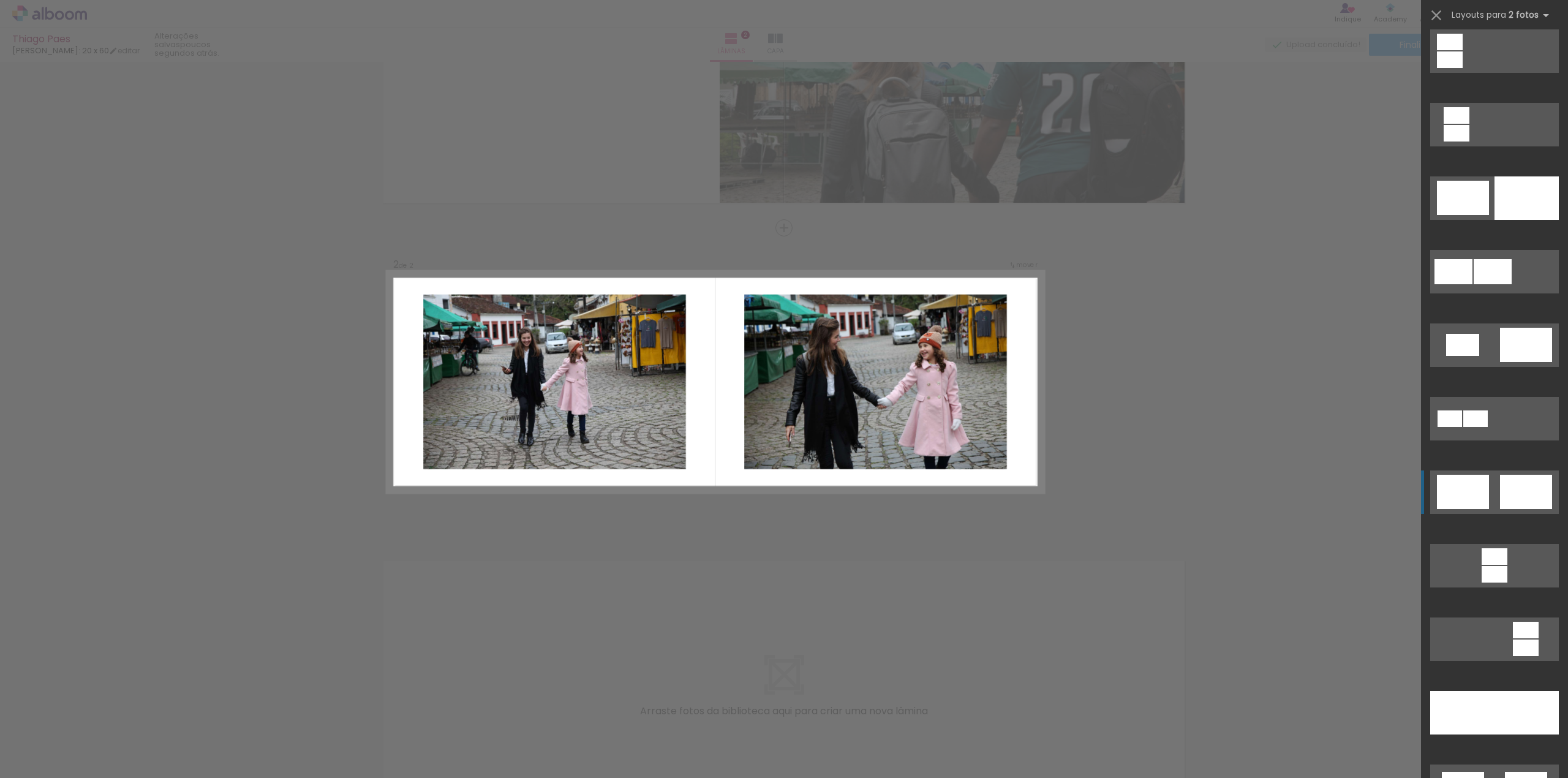
click at [1462, 68] on div at bounding box center [1449, 60] width 26 height 17
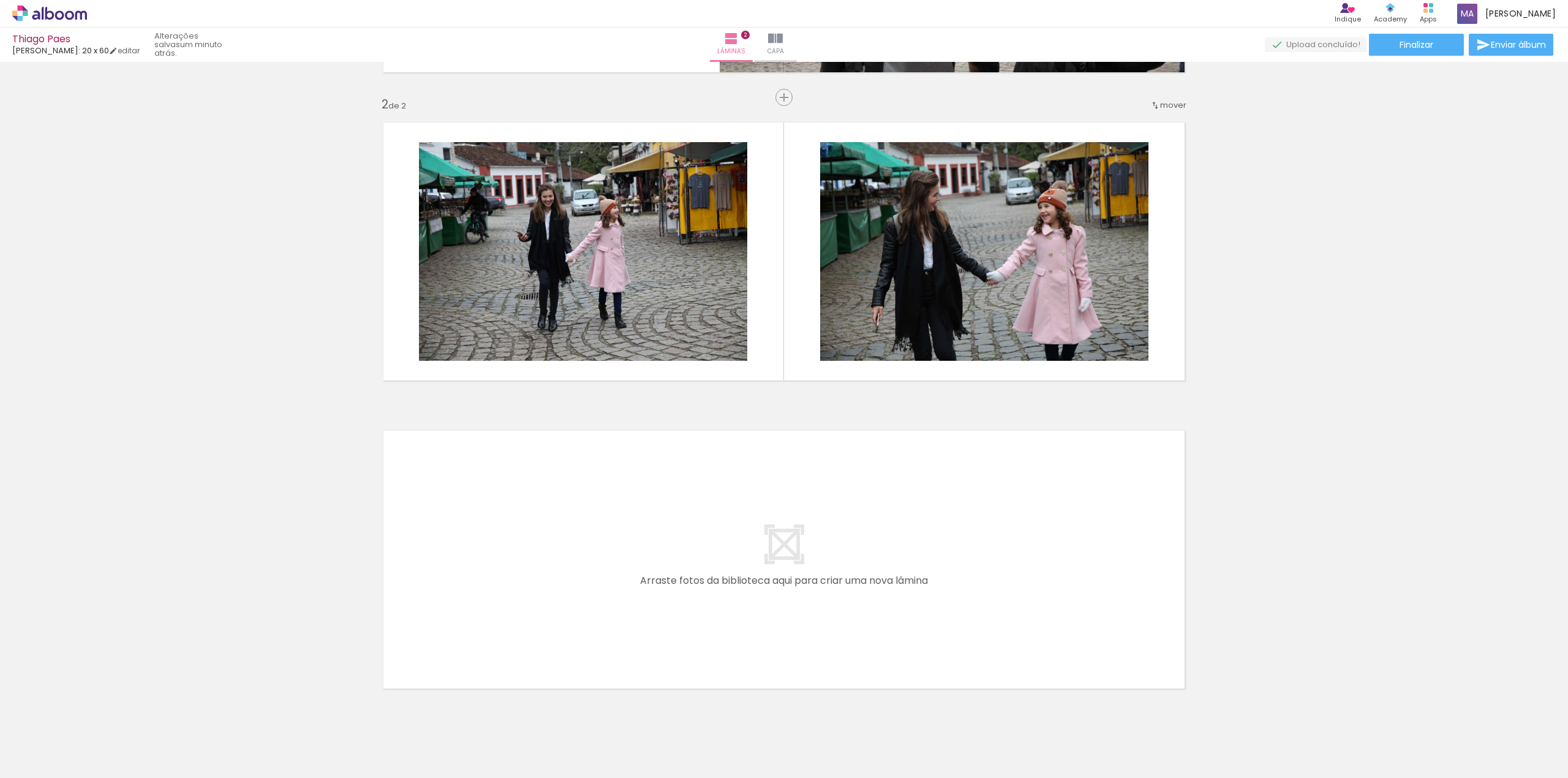
scroll to position [326, 0]
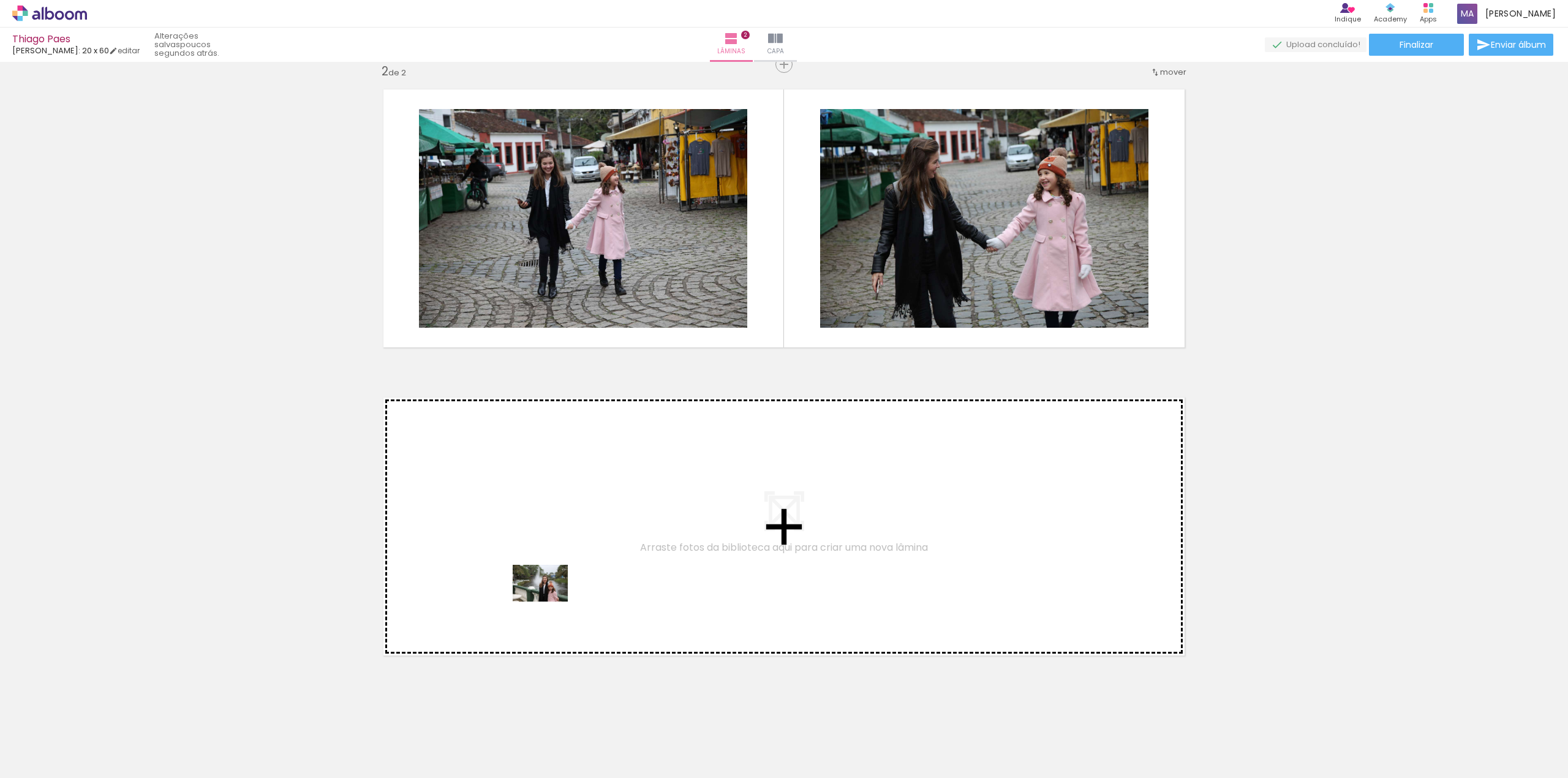
drag, startPoint x: 458, startPoint y: 750, endPoint x: 549, endPoint y: 601, distance: 174.6
click at [549, 601] on quentale-workspace at bounding box center [784, 389] width 1568 height 778
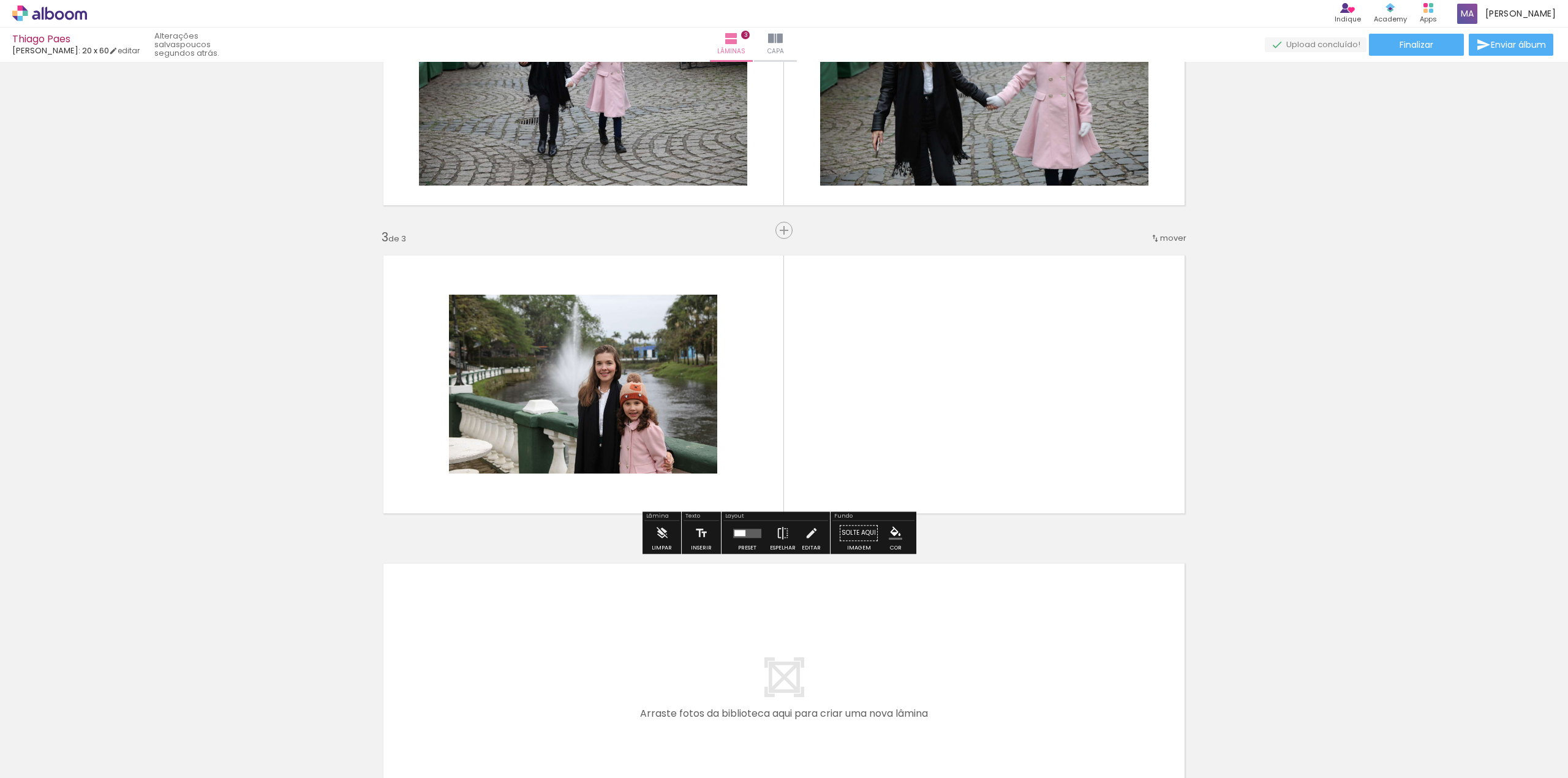
scroll to position [470, 0]
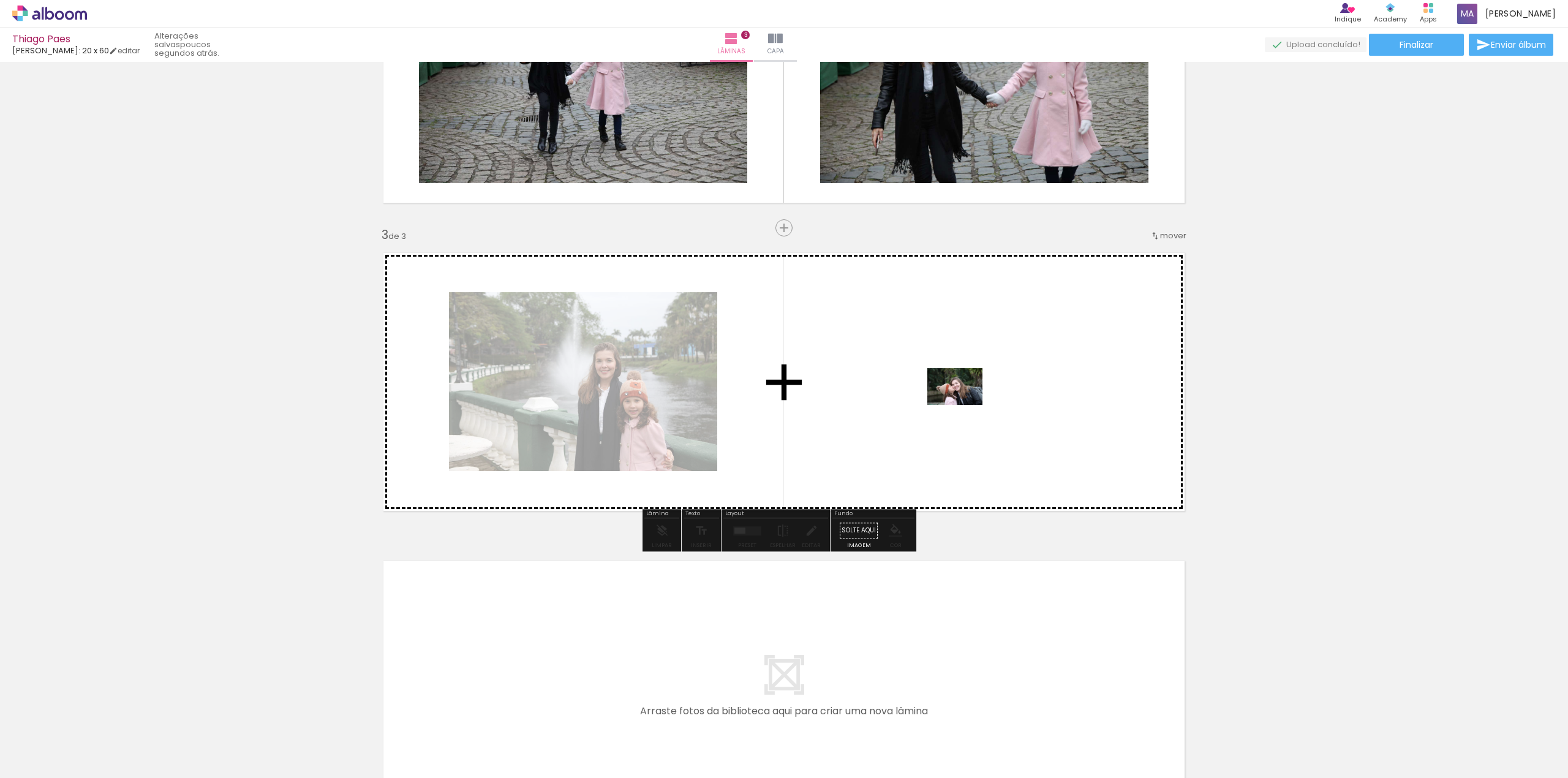
drag, startPoint x: 549, startPoint y: 743, endPoint x: 967, endPoint y: 402, distance: 539.4
click at [967, 402] on quentale-workspace at bounding box center [784, 389] width 1568 height 778
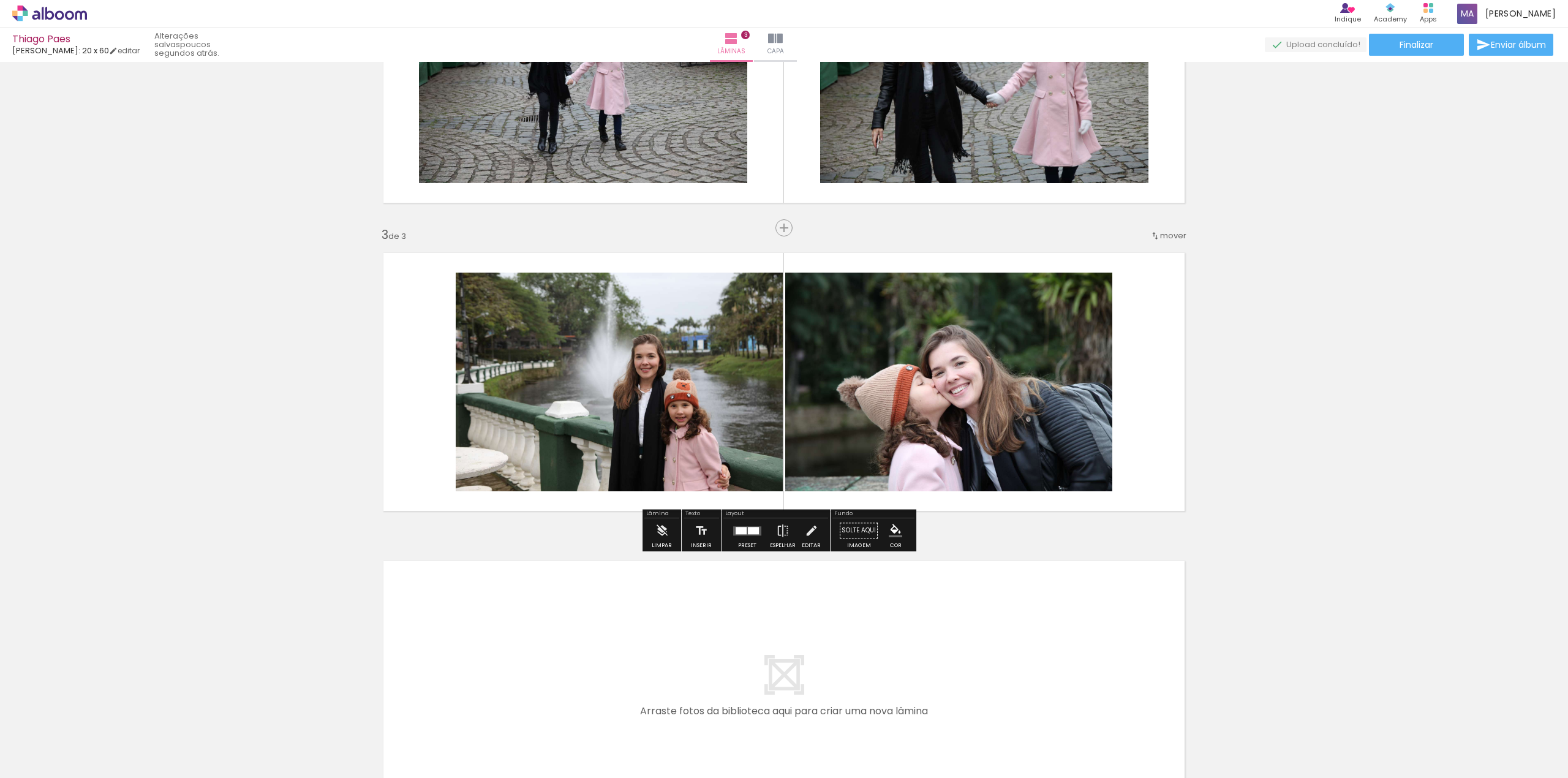
click at [753, 528] on div at bounding box center [753, 529] width 11 height 7
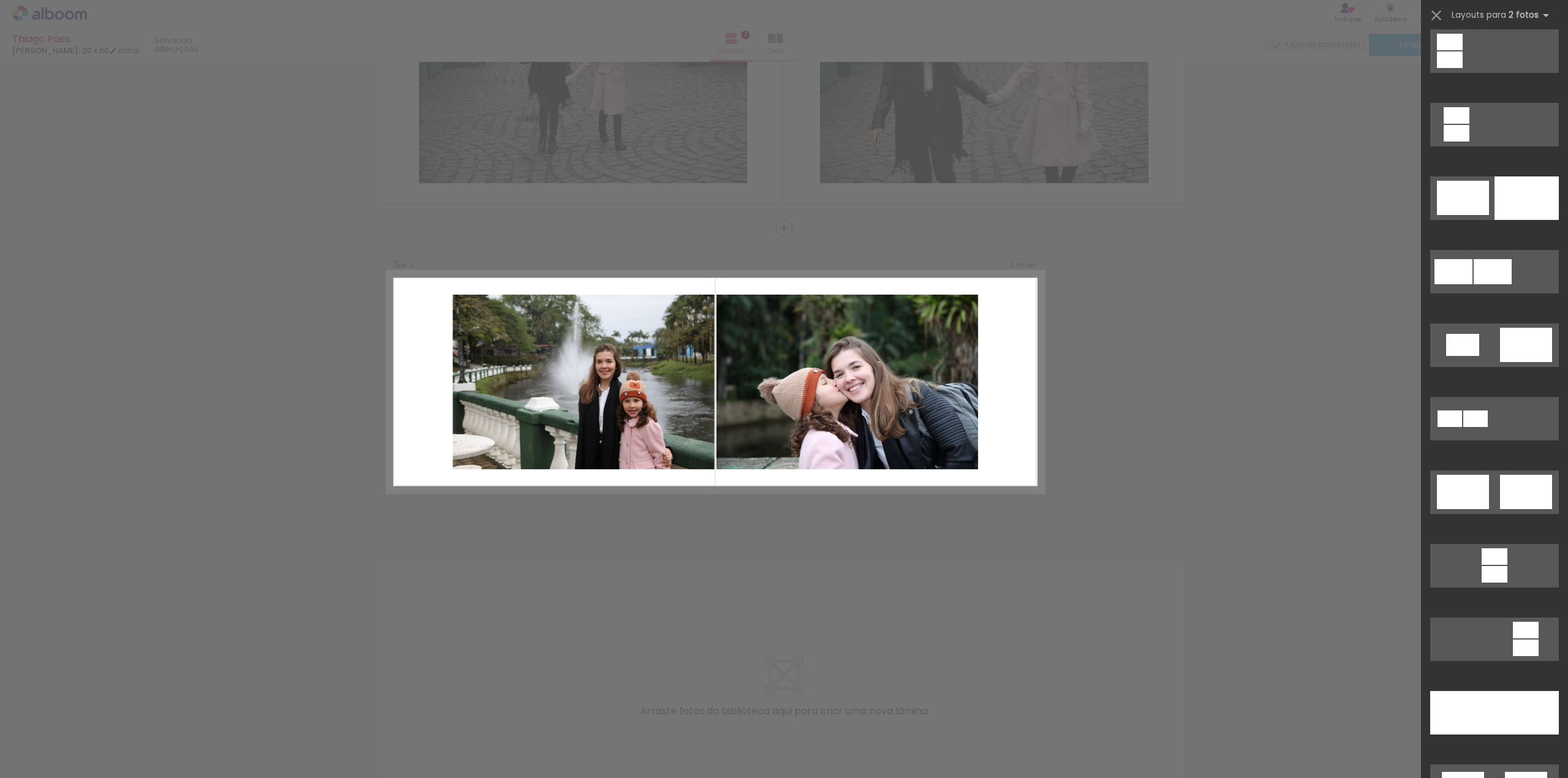
scroll to position [0, 0]
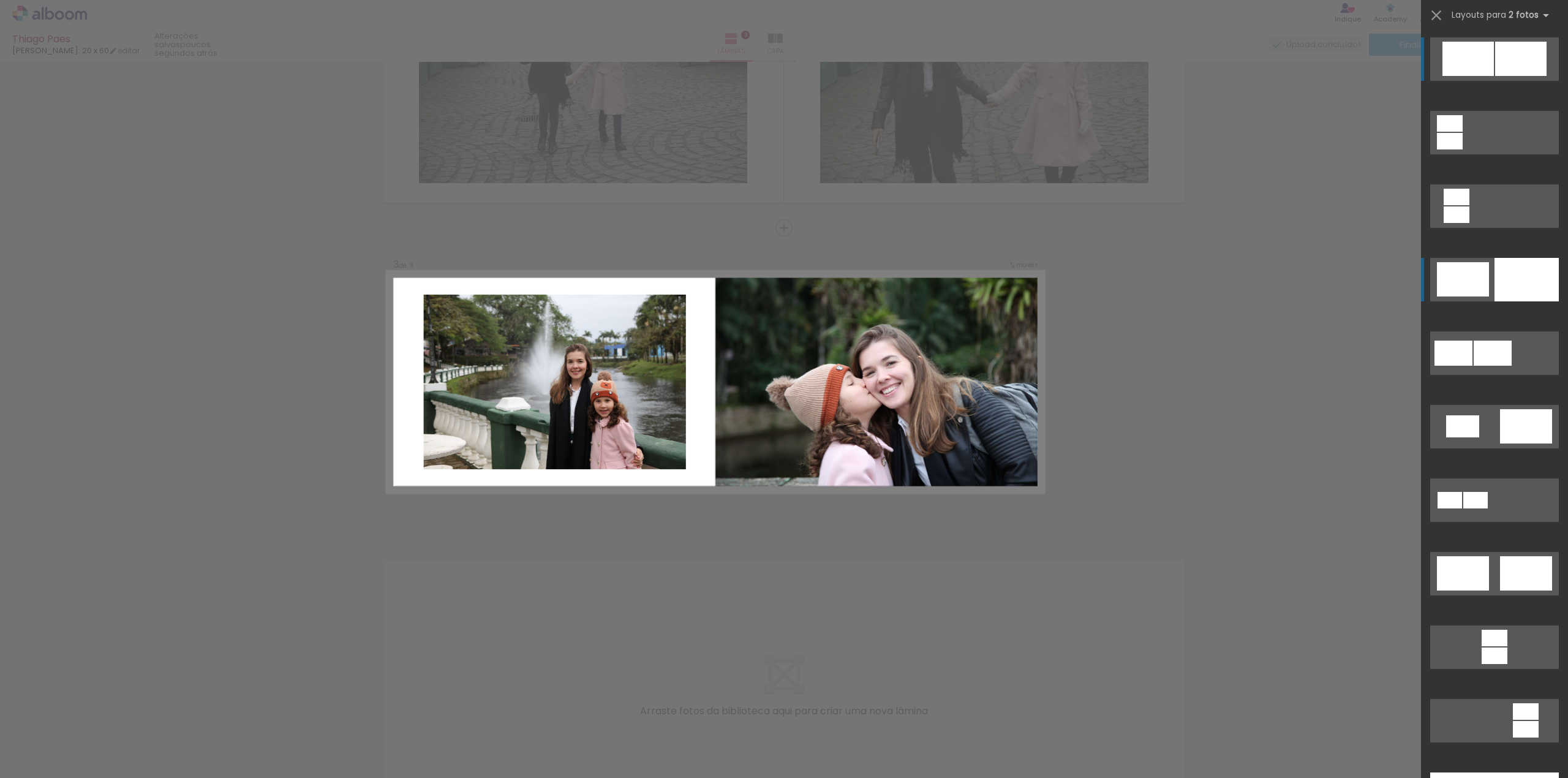
click at [1462, 132] on div at bounding box center [1449, 123] width 26 height 17
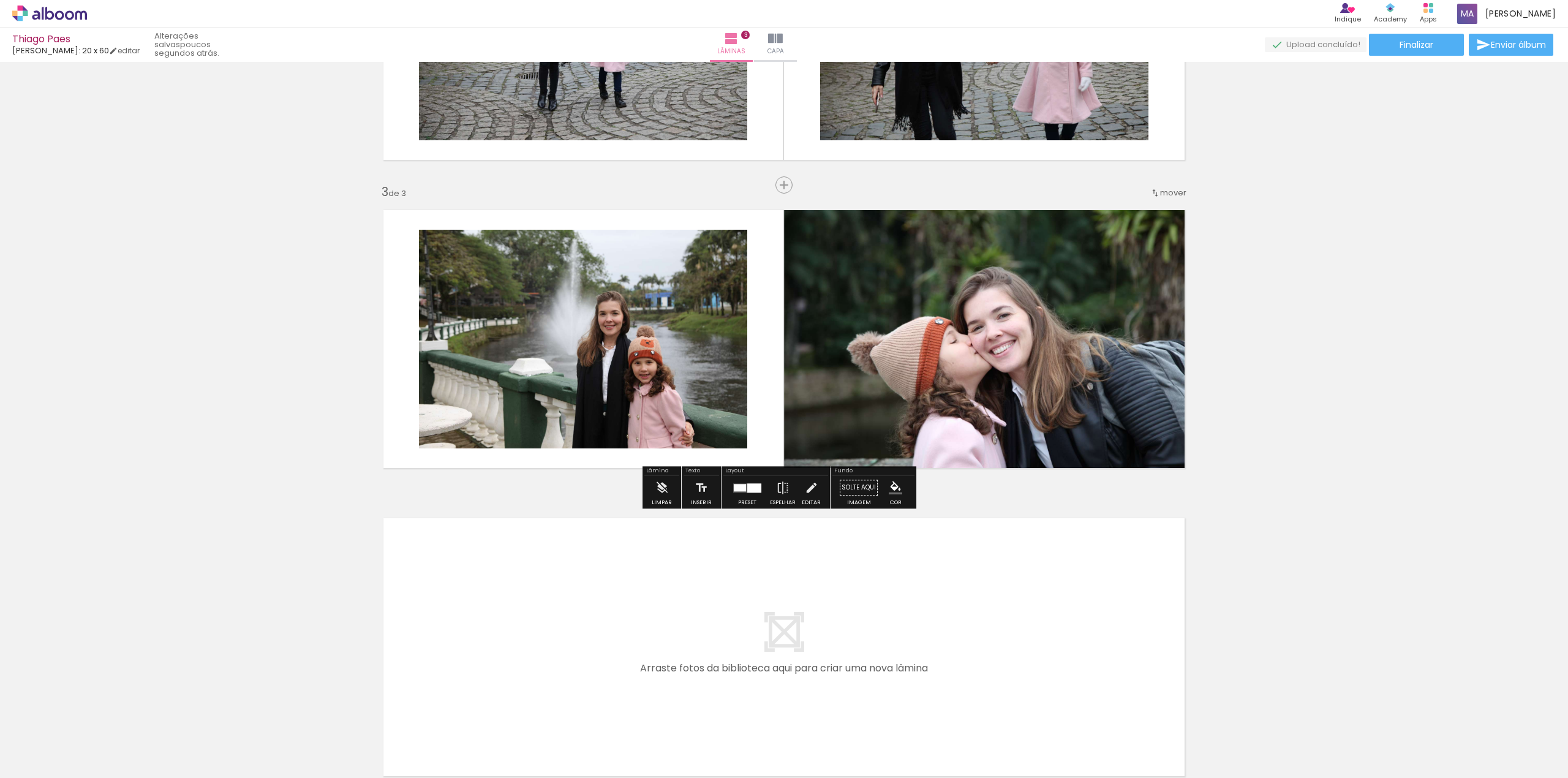
scroll to position [551, 0]
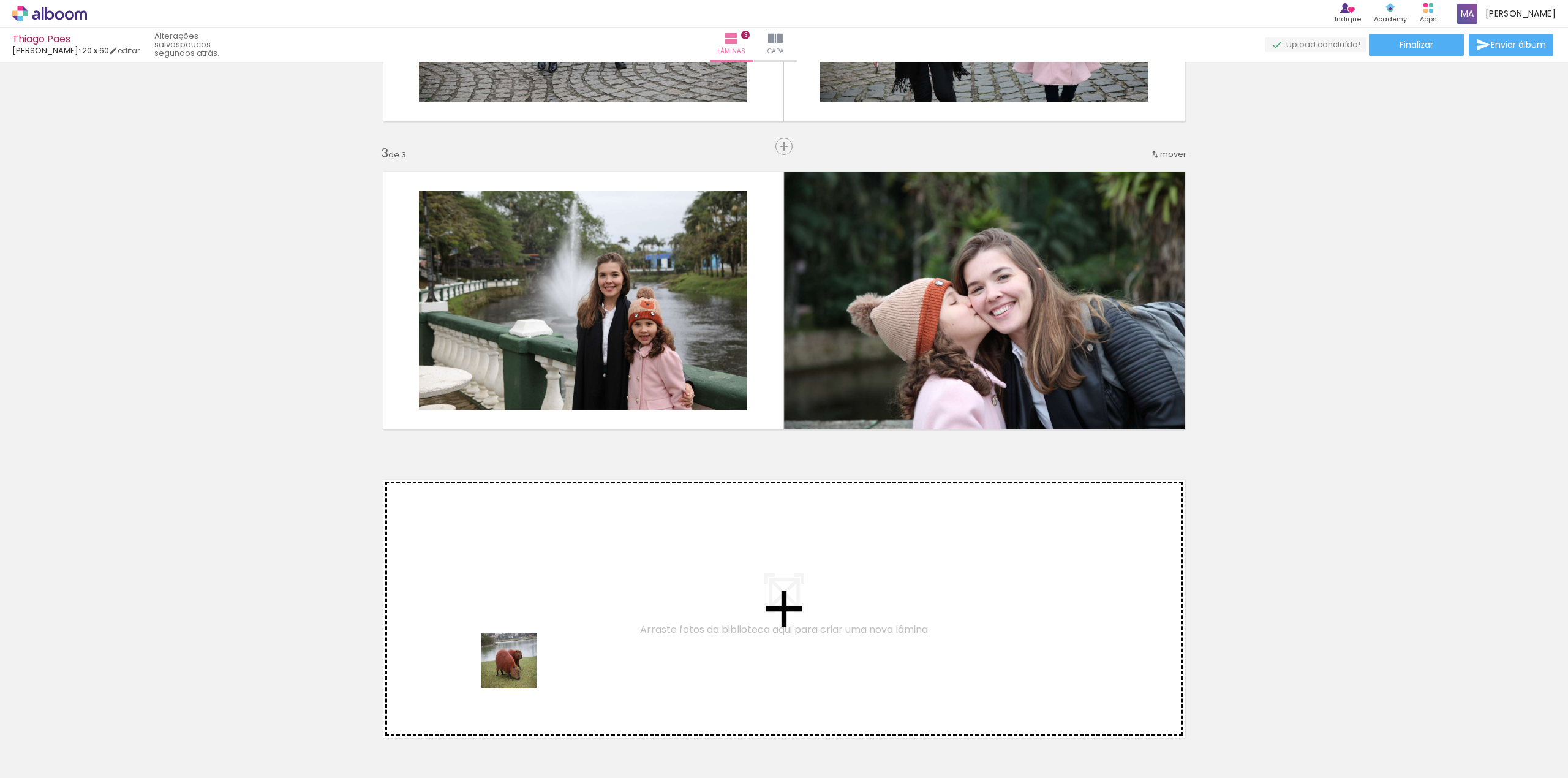
drag, startPoint x: 394, startPoint y: 745, endPoint x: 527, endPoint y: 664, distance: 155.7
click at [527, 664] on quentale-workspace at bounding box center [784, 389] width 1568 height 778
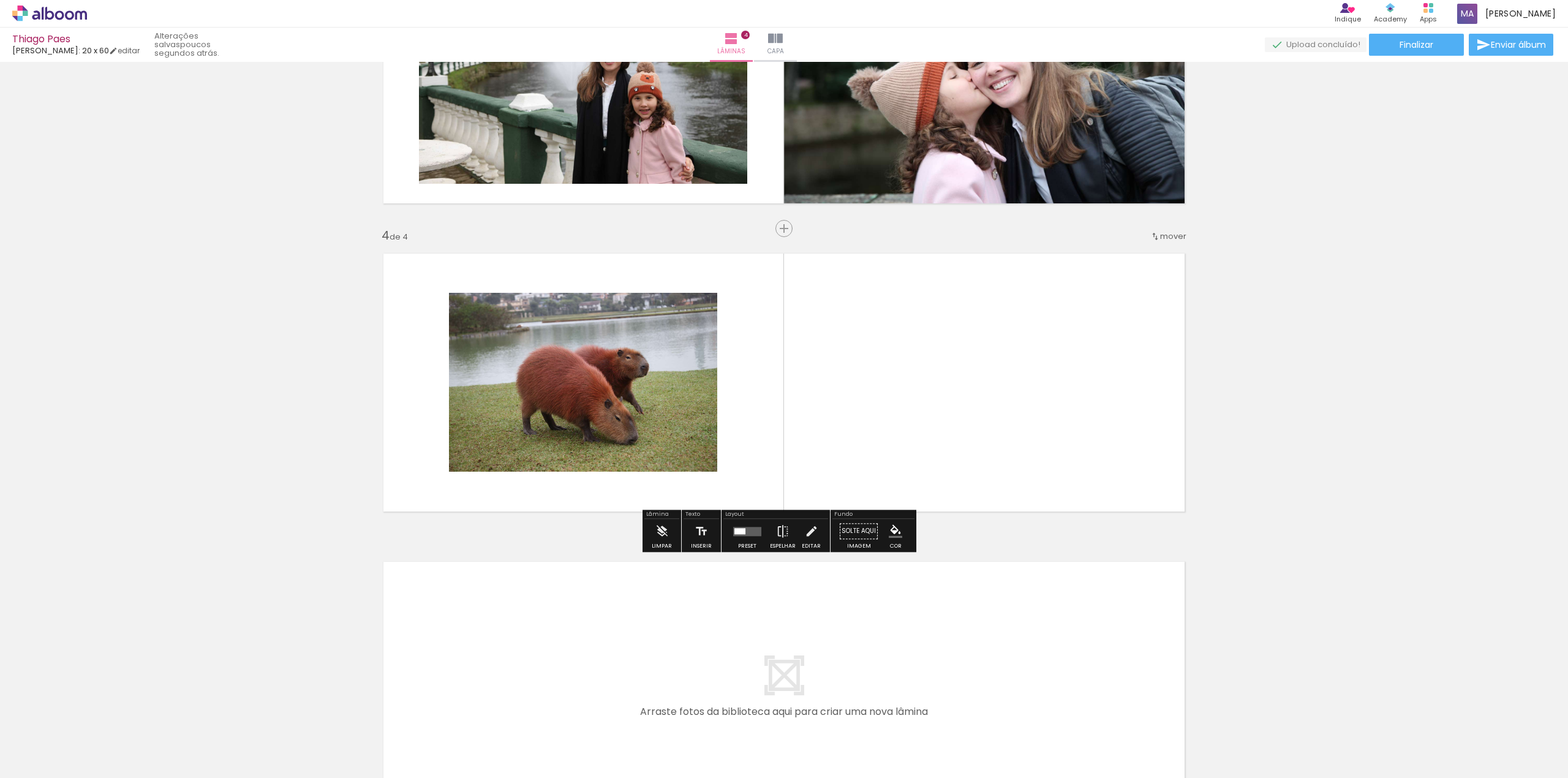
scroll to position [778, 0]
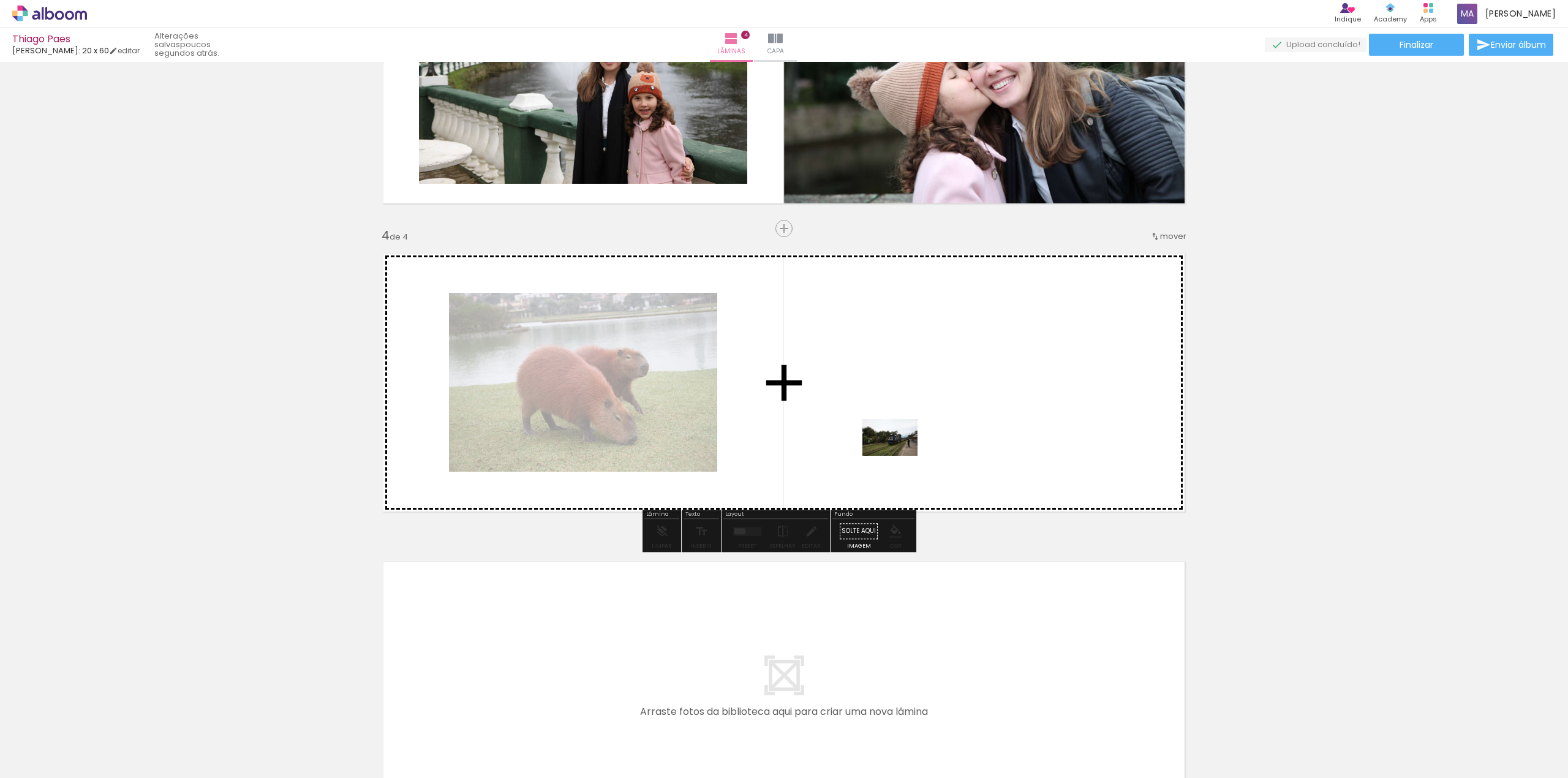
drag, startPoint x: 612, startPoint y: 742, endPoint x: 900, endPoint y: 454, distance: 407.3
click at [900, 454] on quentale-workspace at bounding box center [784, 389] width 1568 height 778
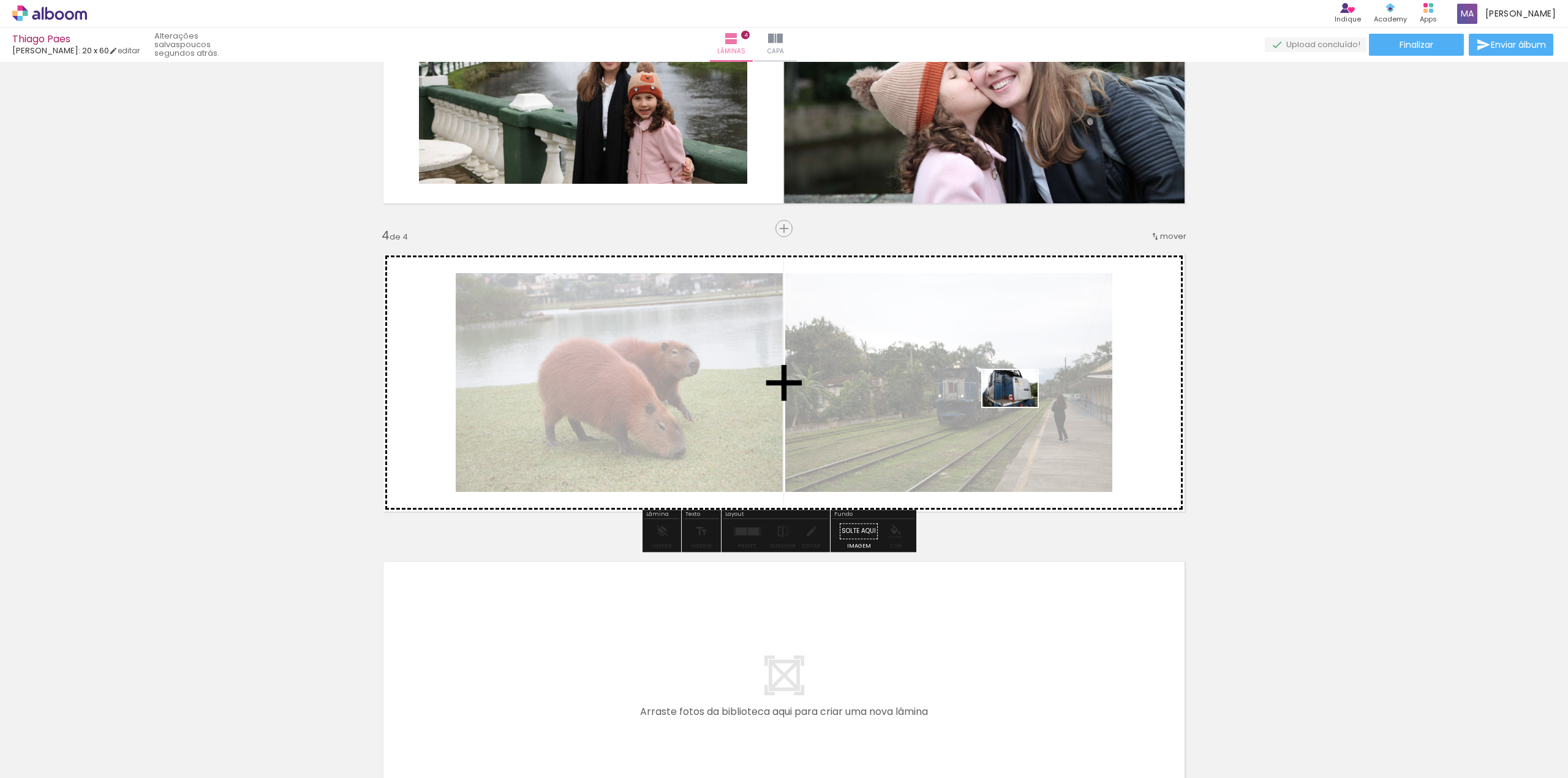
drag, startPoint x: 731, startPoint y: 738, endPoint x: 1021, endPoint y: 405, distance: 441.6
click at [1020, 406] on quentale-workspace at bounding box center [784, 389] width 1568 height 778
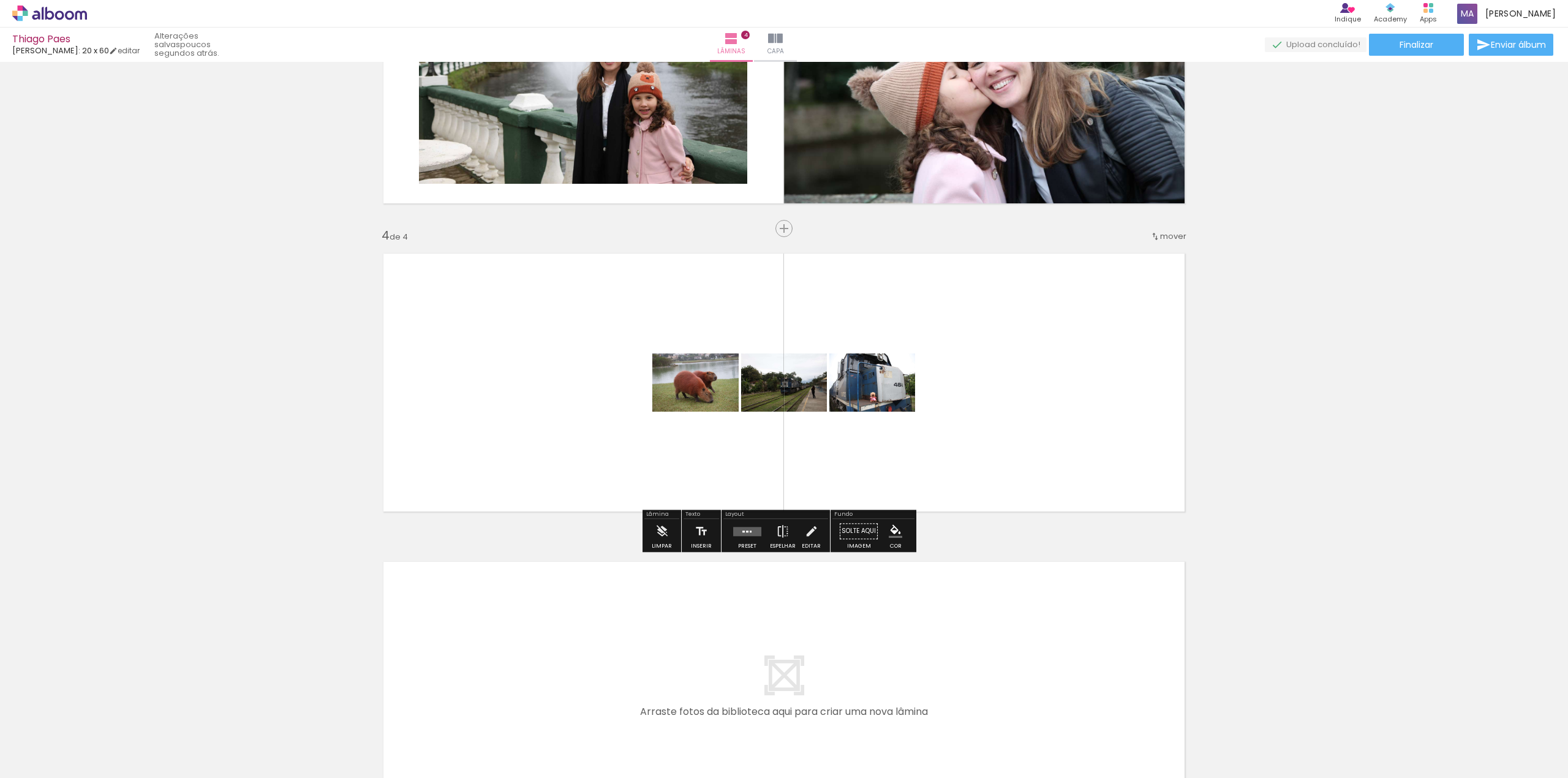
click at [742, 529] on quentale-layouter at bounding box center [747, 530] width 28 height 9
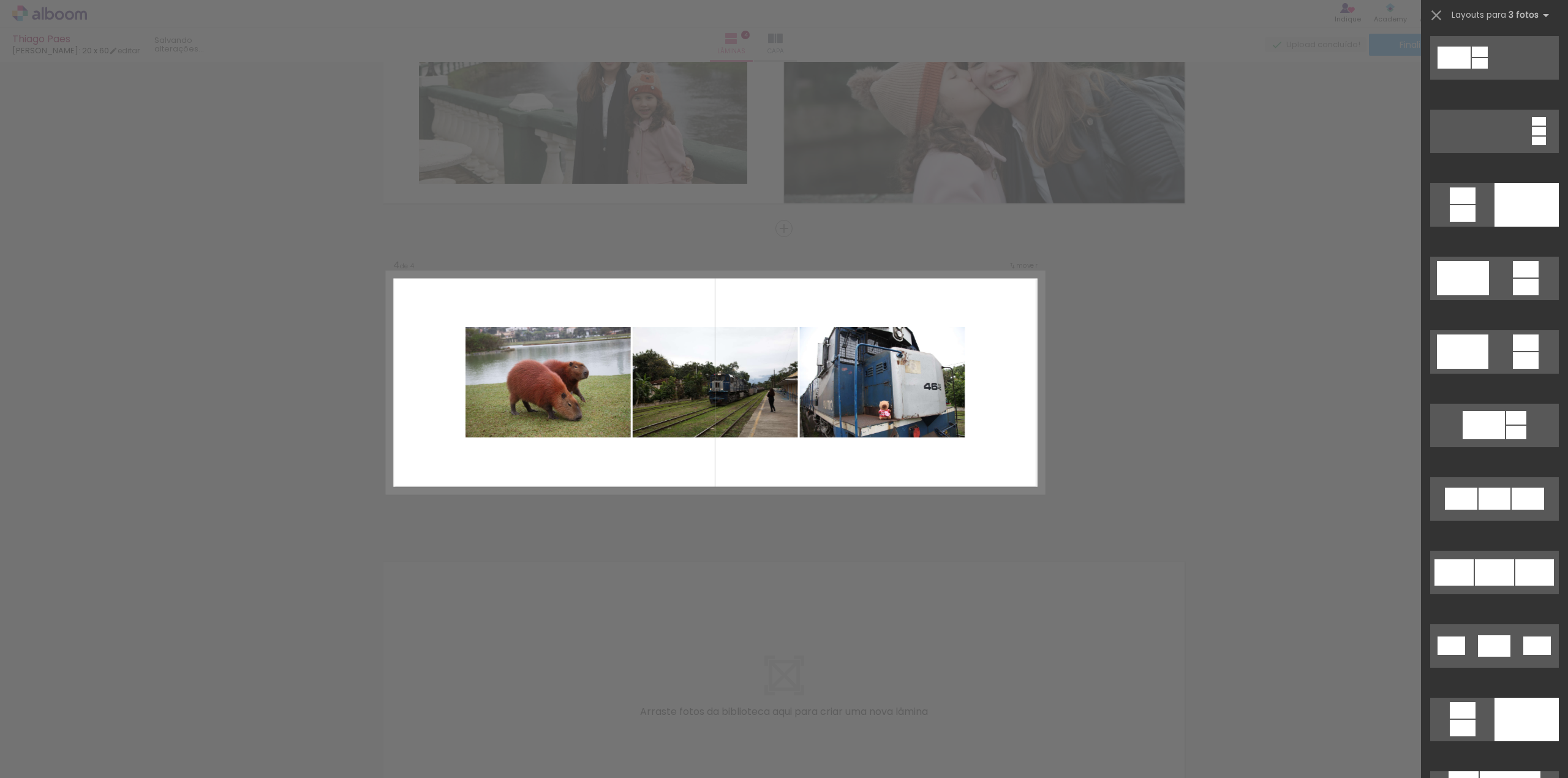
scroll to position [245, 0]
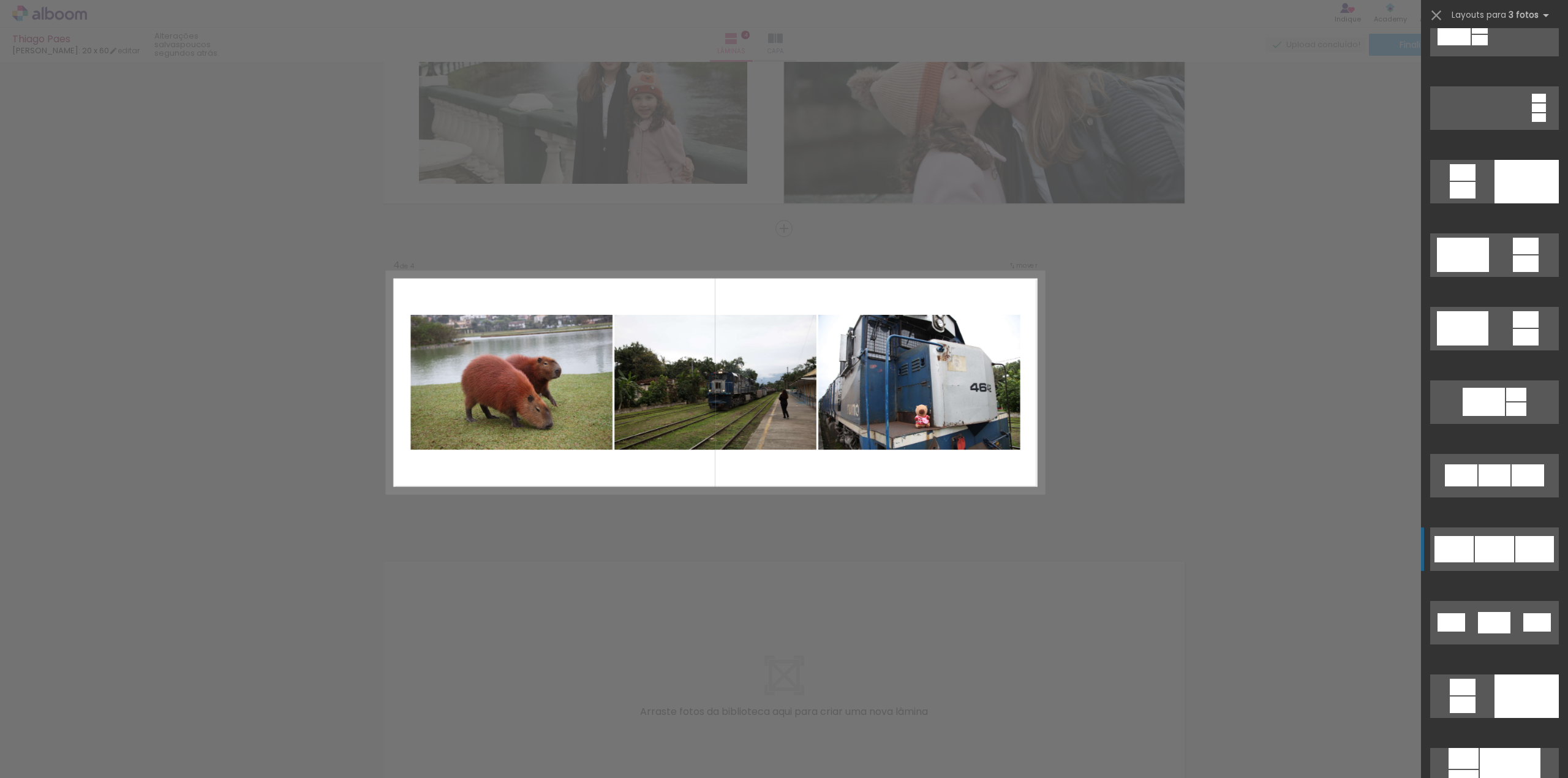
click at [1480, 486] on div at bounding box center [1494, 475] width 32 height 22
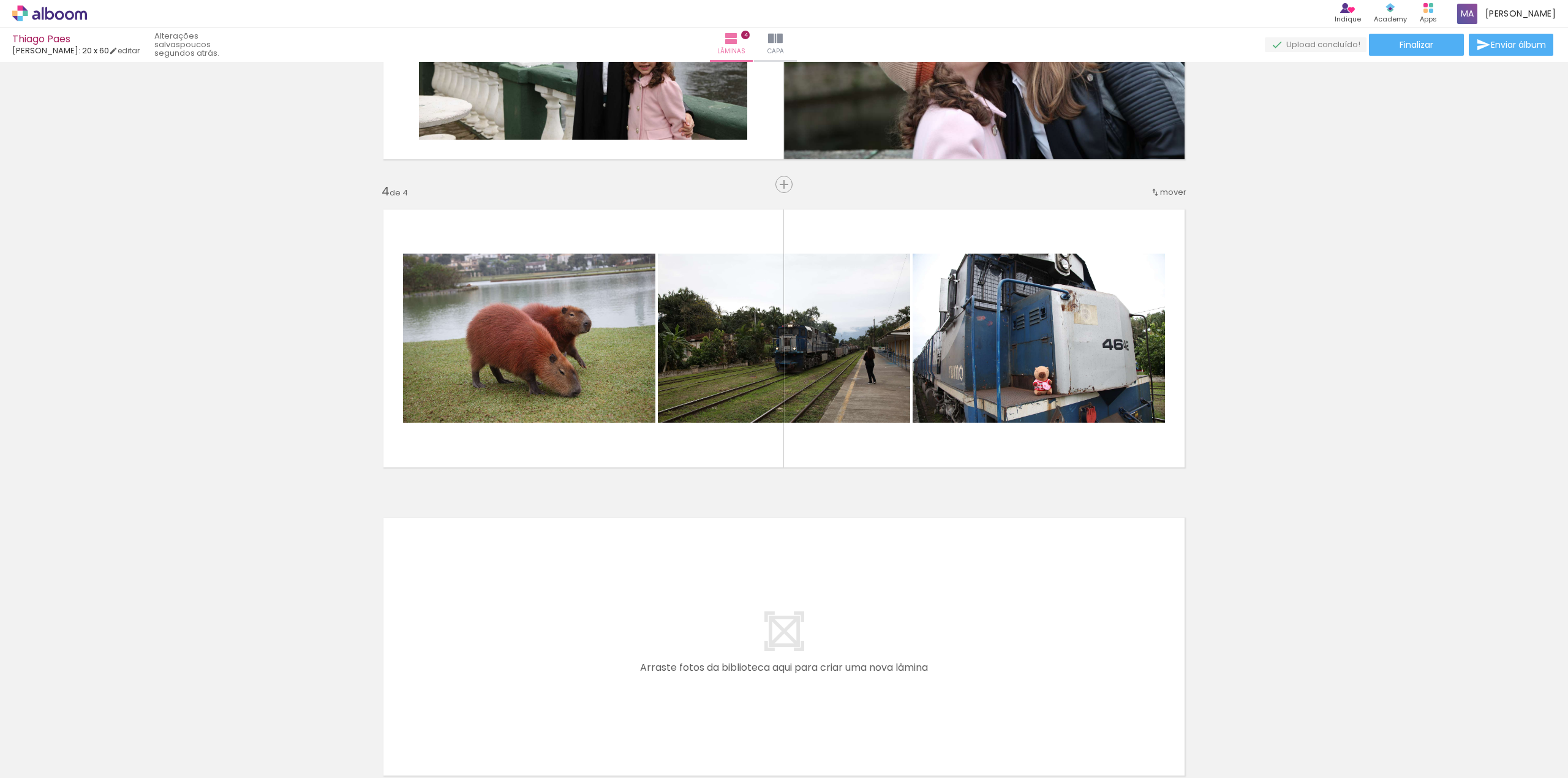
scroll to position [860, 0]
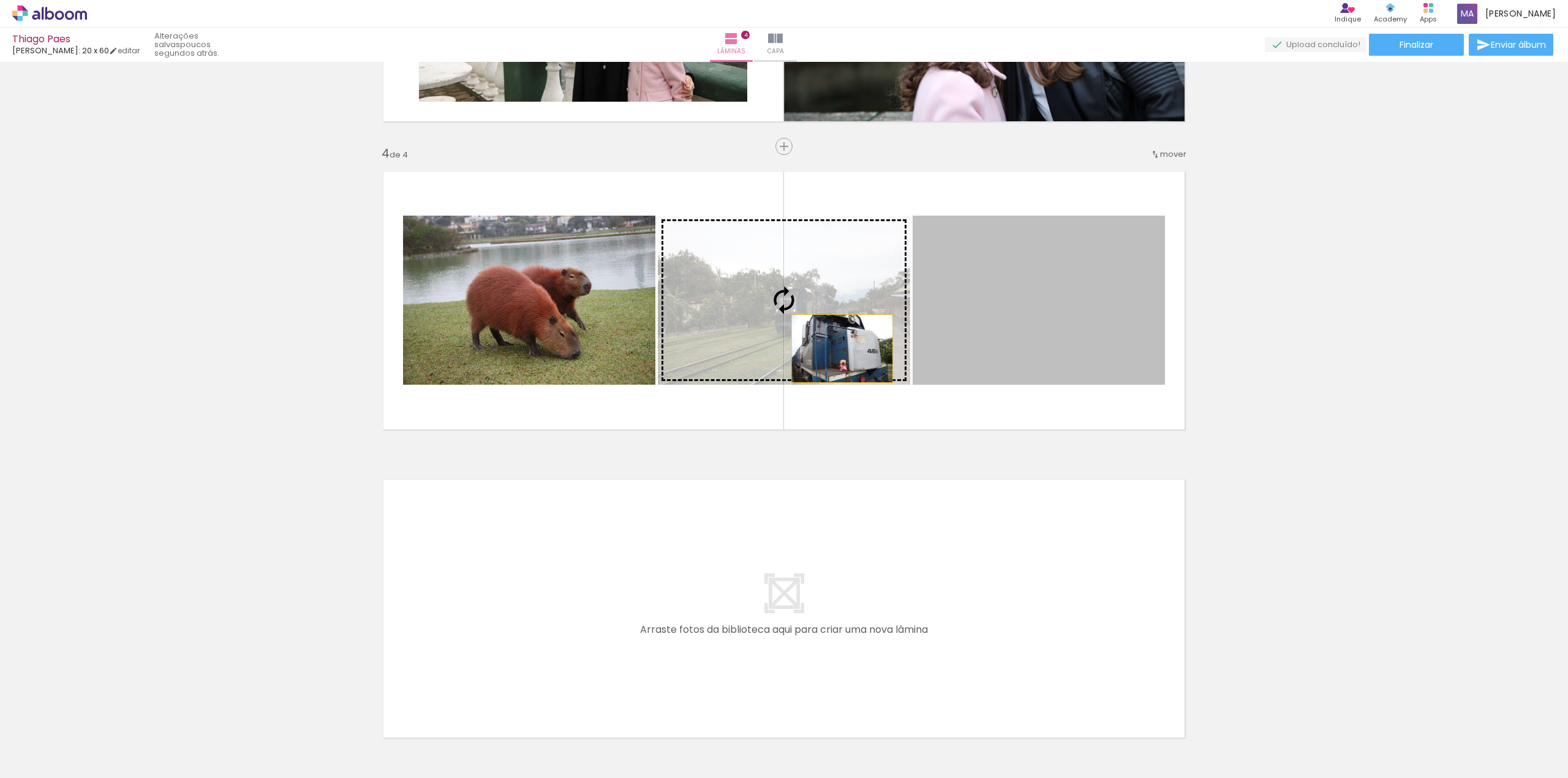
drag, startPoint x: 1076, startPoint y: 325, endPoint x: 836, endPoint y: 349, distance: 241.2
click at [0, 0] on slot at bounding box center [0, 0] width 0 height 0
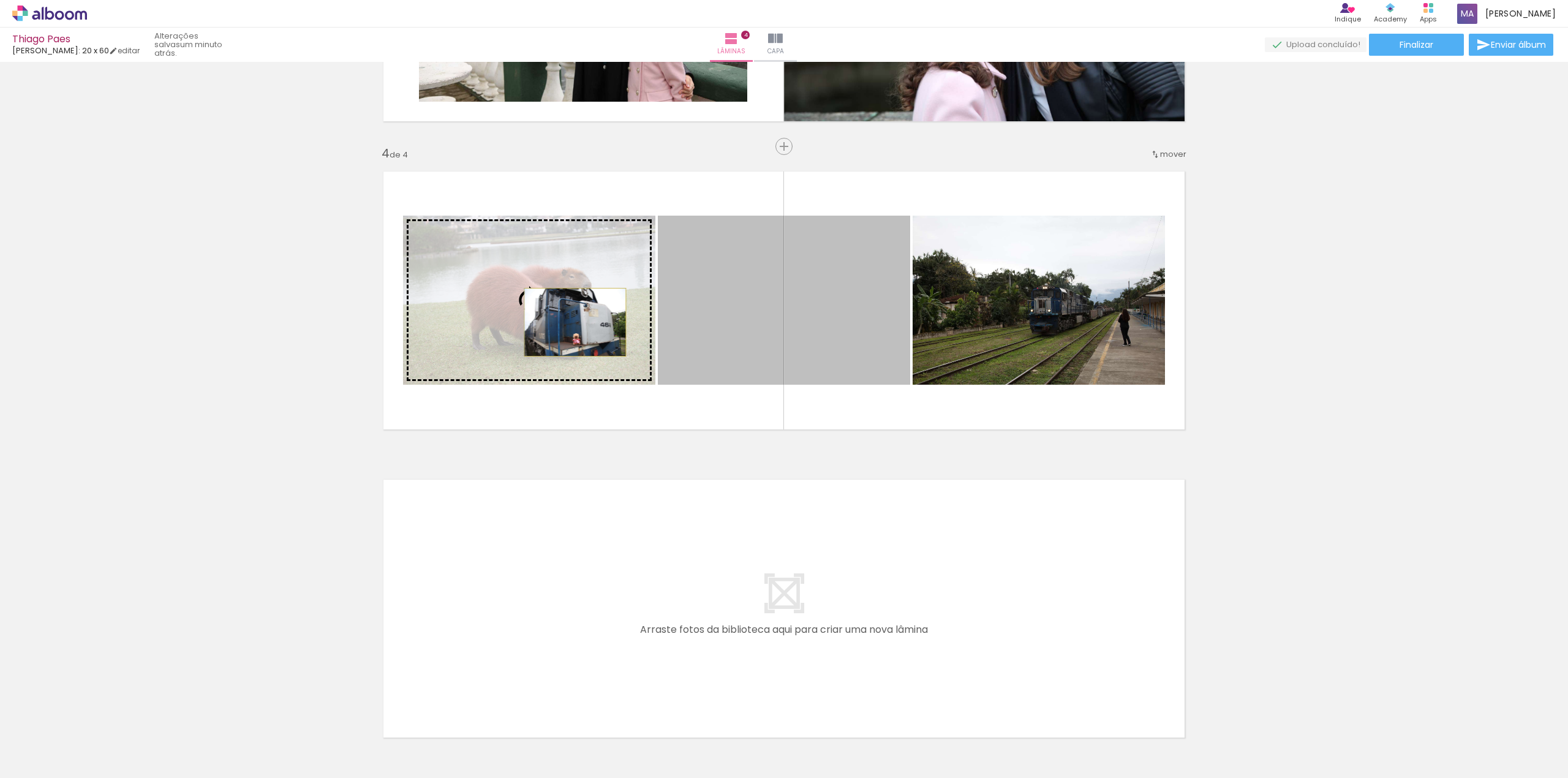
drag, startPoint x: 794, startPoint y: 334, endPoint x: 569, endPoint y: 323, distance: 225.3
click at [0, 0] on slot at bounding box center [0, 0] width 0 height 0
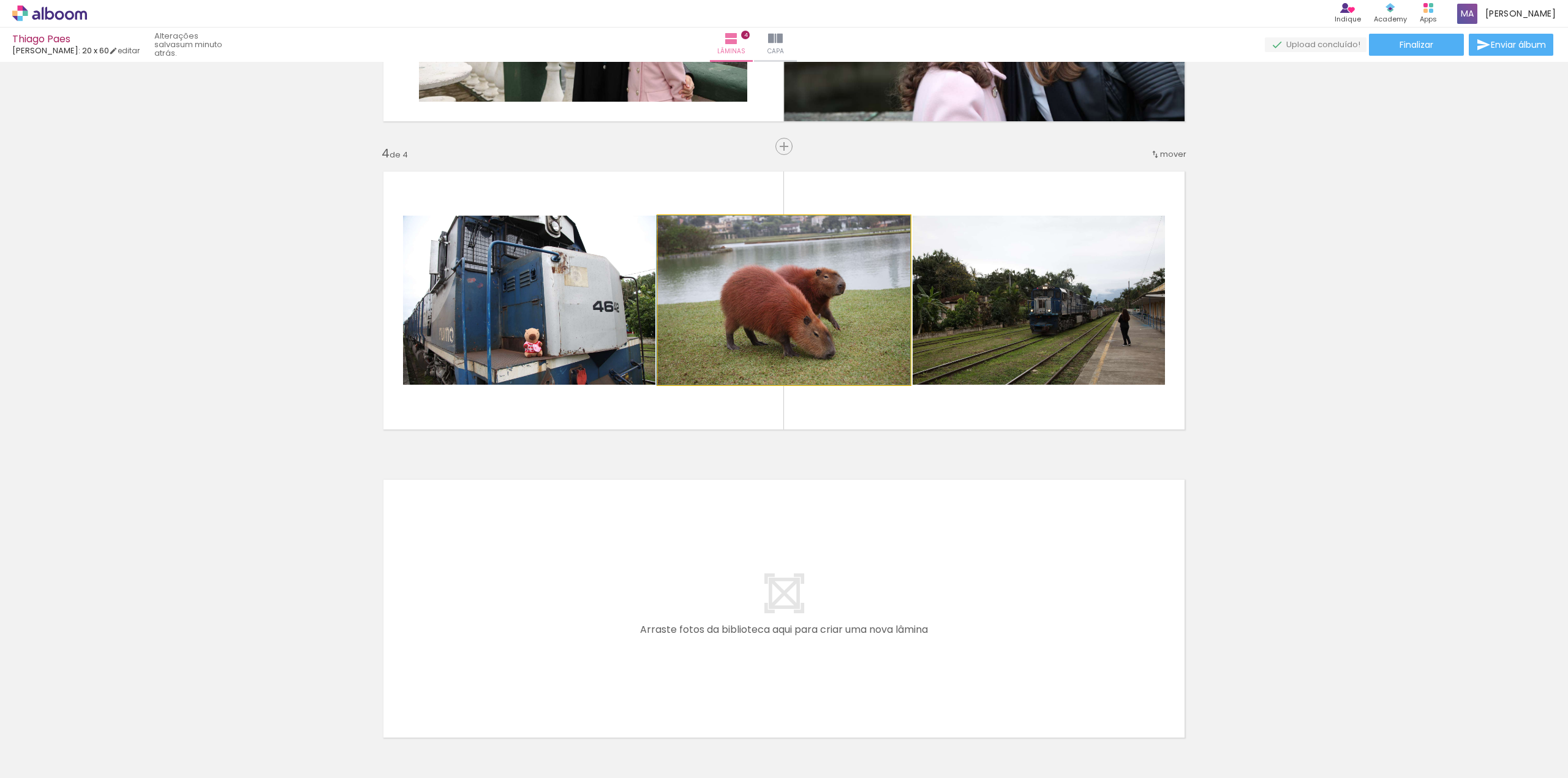
drag, startPoint x: 848, startPoint y: 296, endPoint x: 685, endPoint y: 294, distance: 163.0
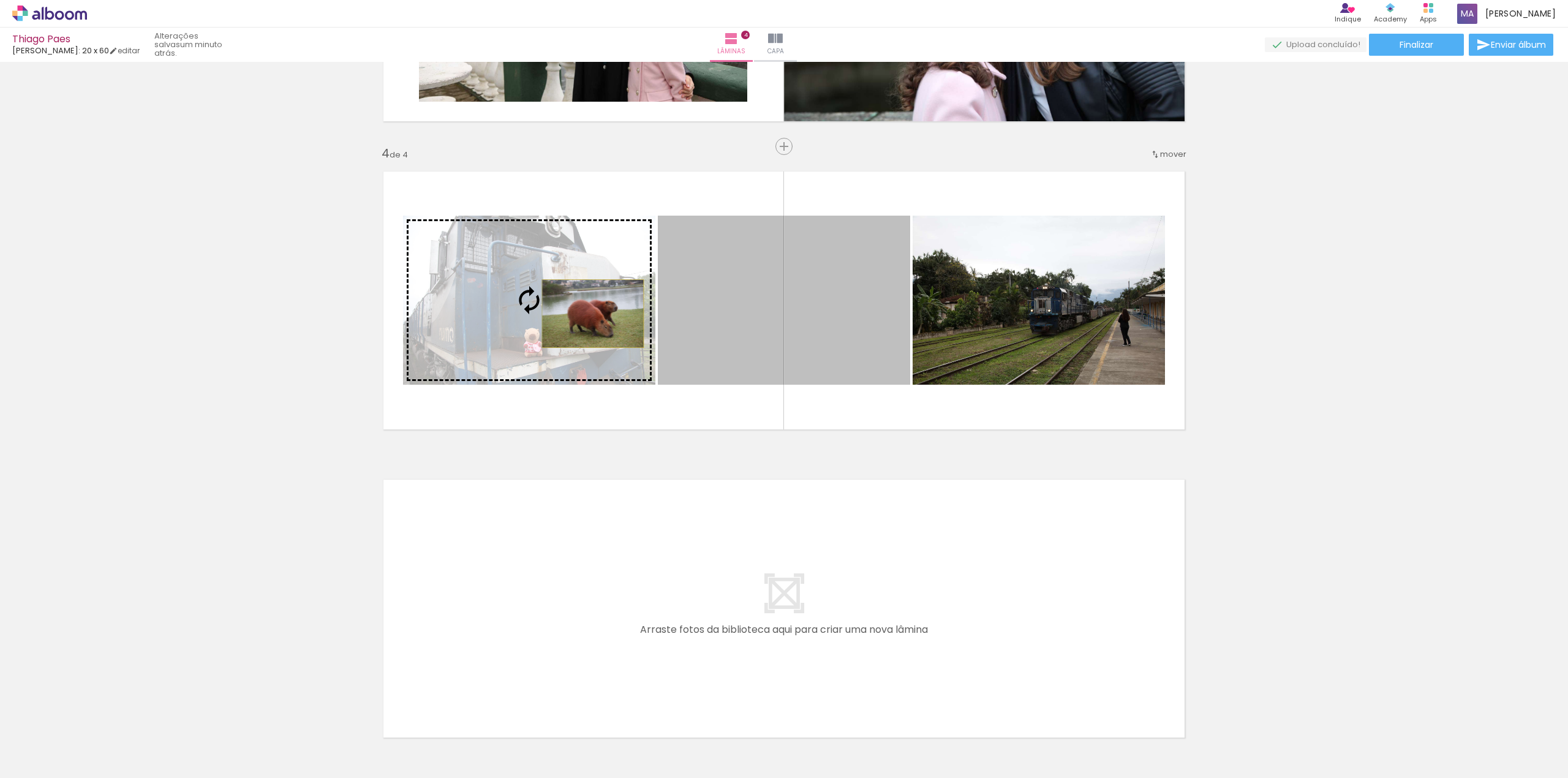
drag, startPoint x: 732, startPoint y: 297, endPoint x: 586, endPoint y: 314, distance: 147.0
click at [0, 0] on slot at bounding box center [0, 0] width 0 height 0
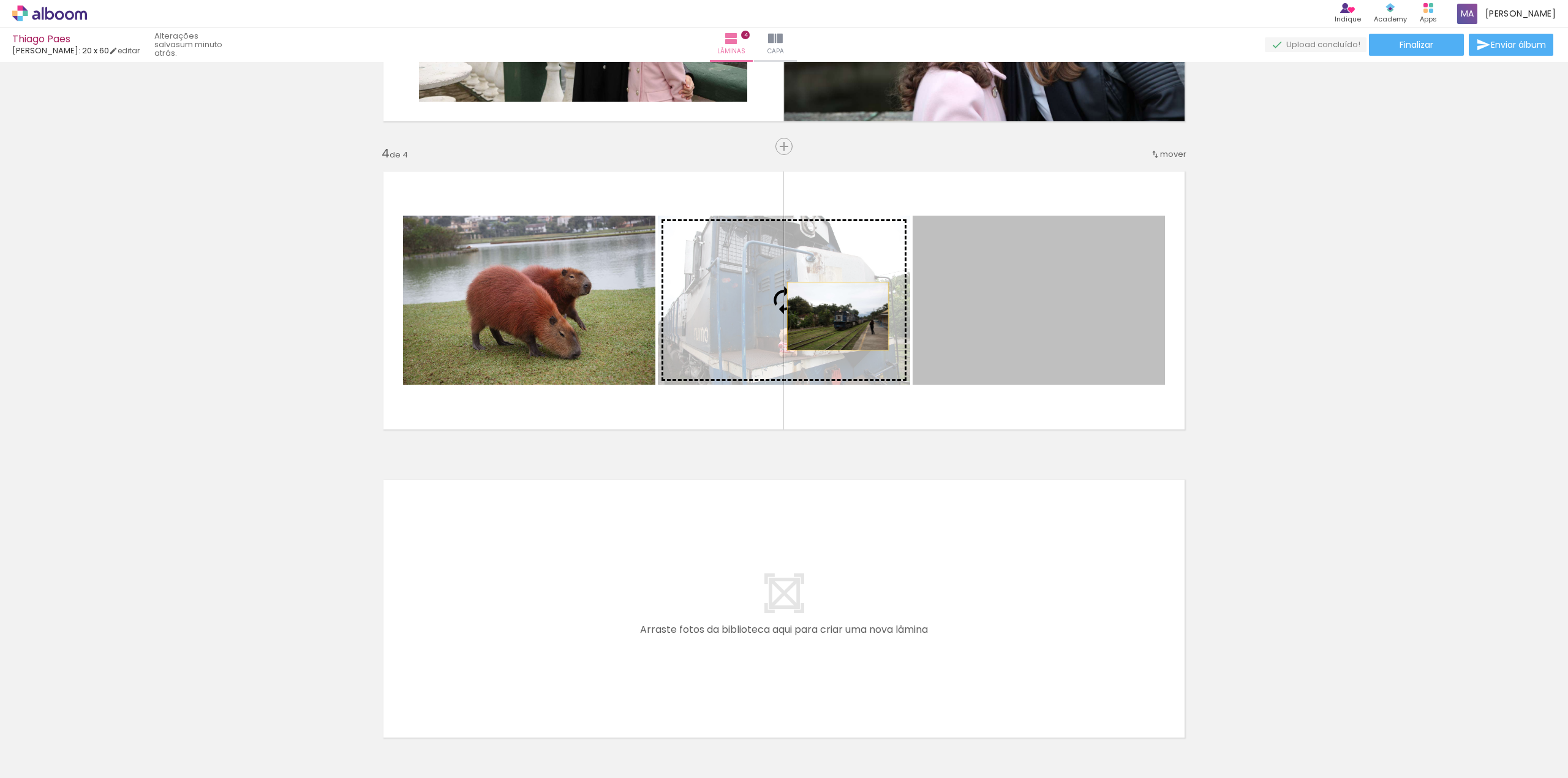
drag, startPoint x: 993, startPoint y: 298, endPoint x: 830, endPoint y: 316, distance: 164.0
click at [0, 0] on slot at bounding box center [0, 0] width 0 height 0
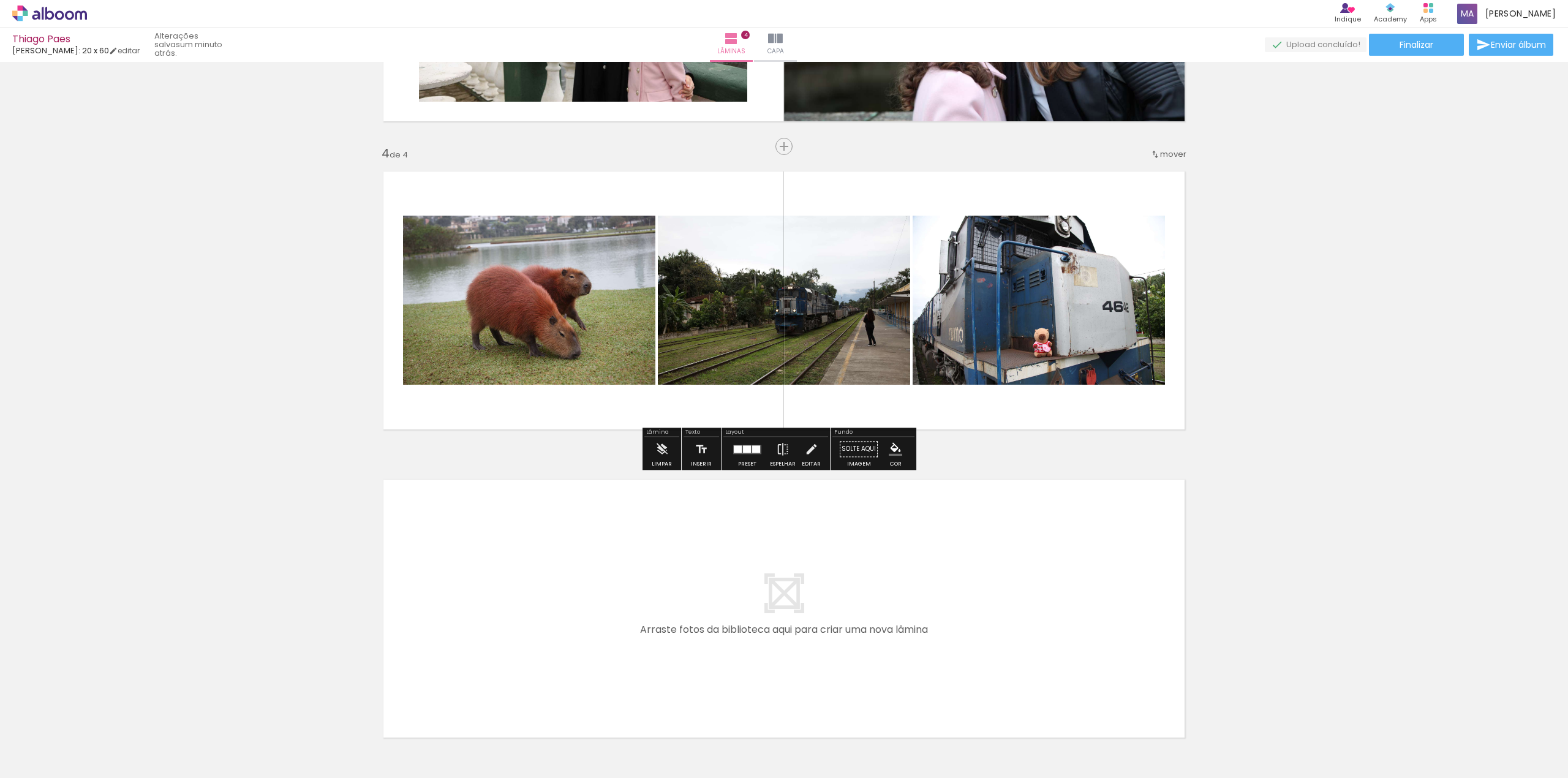
scroll to position [941, 0]
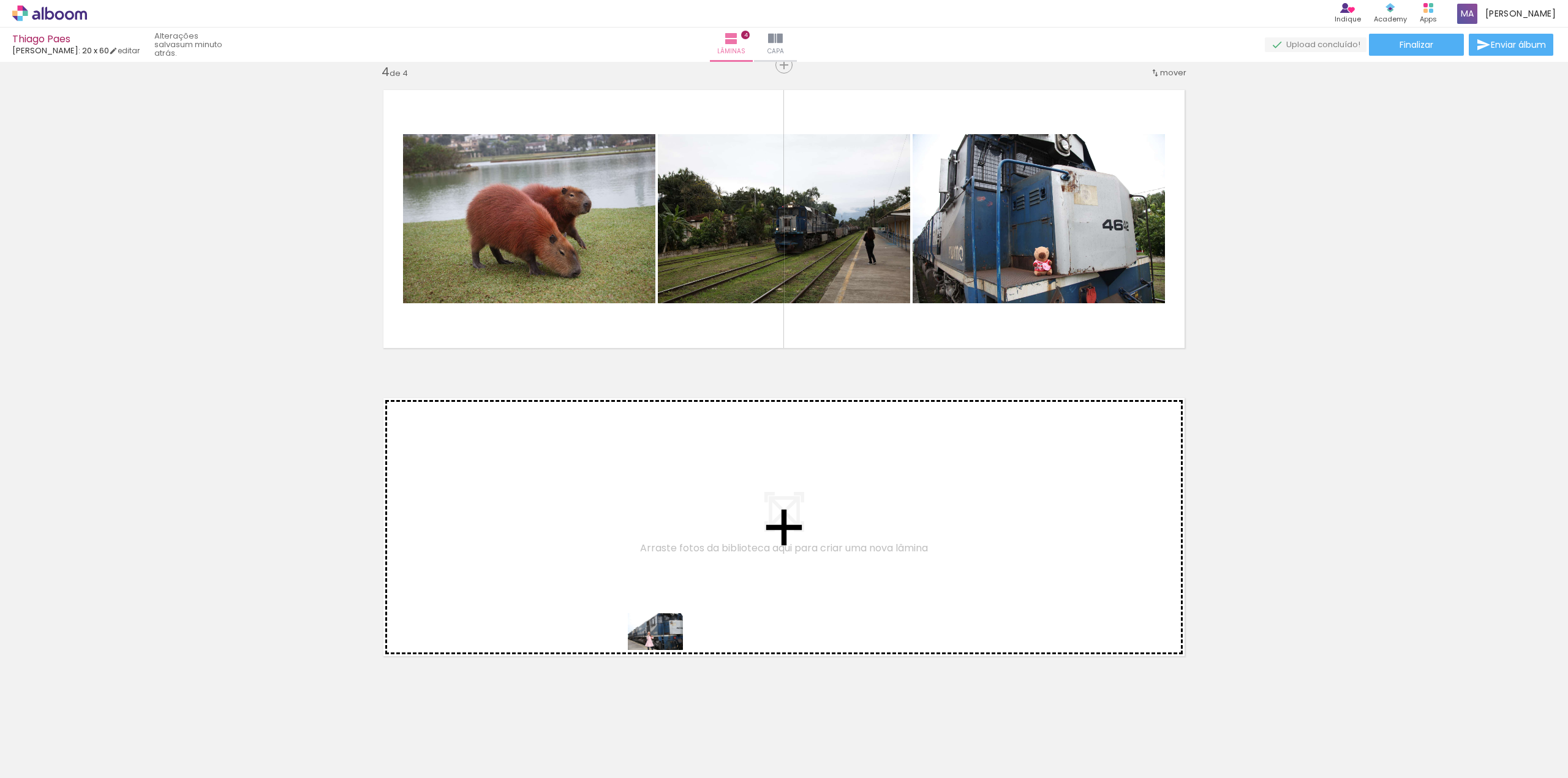
drag, startPoint x: 687, startPoint y: 735, endPoint x: 664, endPoint y: 650, distance: 88.1
click at [664, 650] on quentale-workspace at bounding box center [784, 389] width 1568 height 778
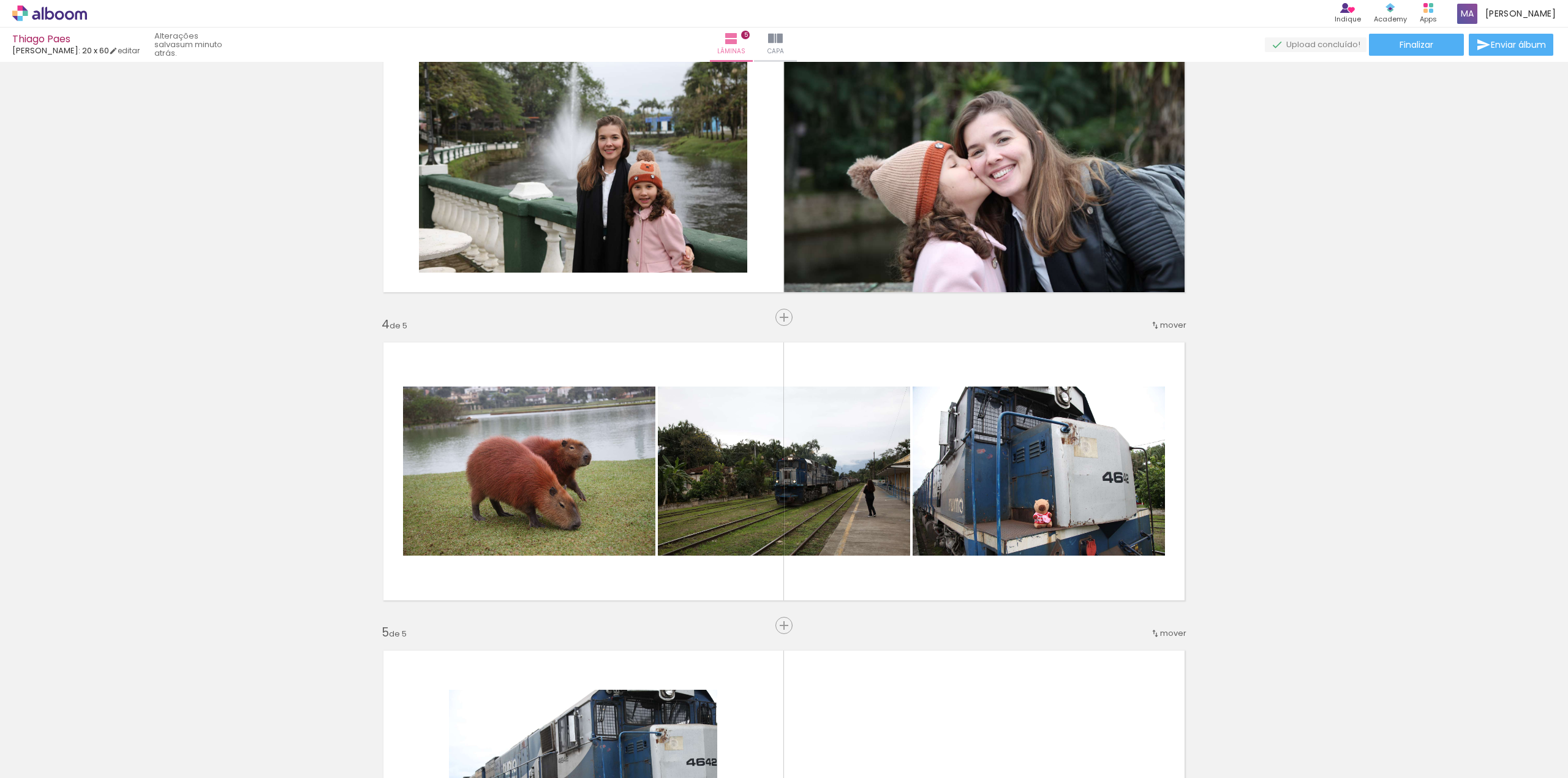
scroll to position [678, 0]
